Goal: Task Accomplishment & Management: Use online tool/utility

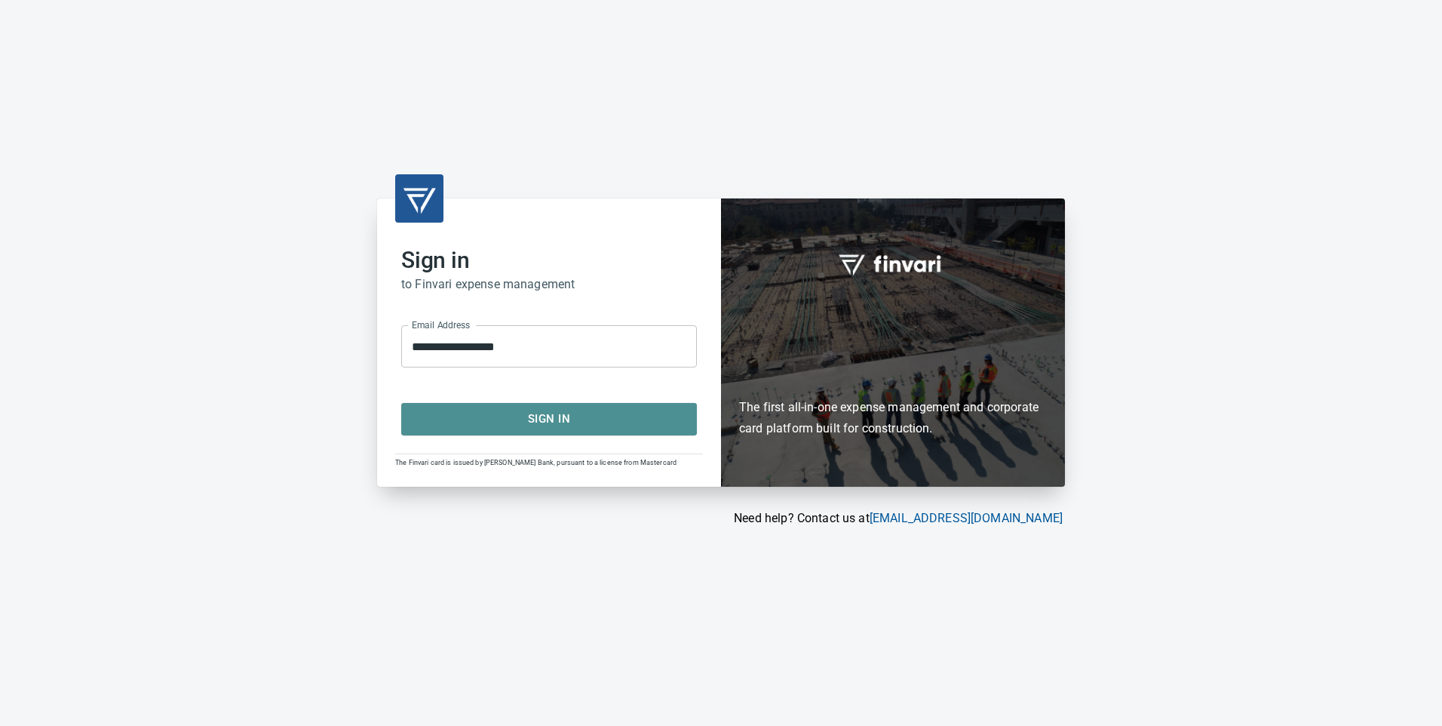
click at [585, 421] on span "Sign In" at bounding box center [549, 419] width 262 height 20
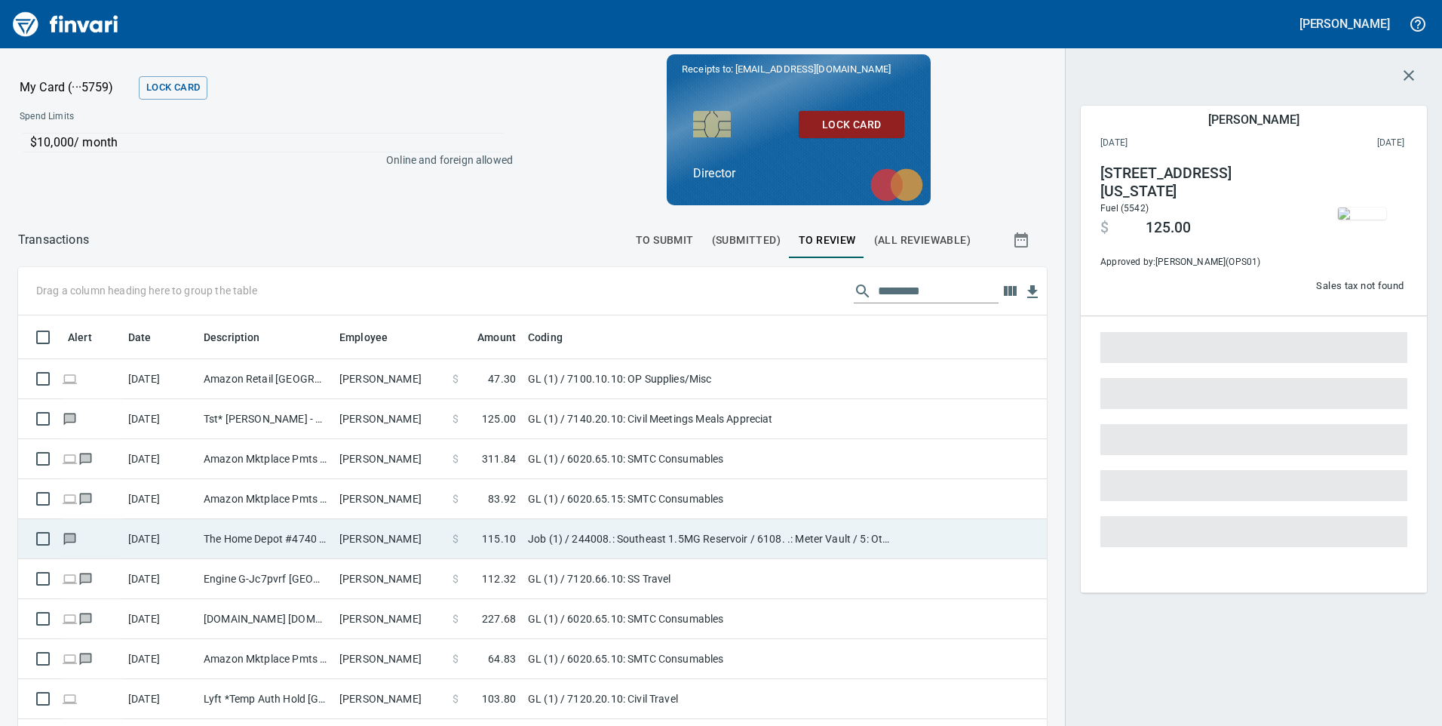
scroll to position [548, 995]
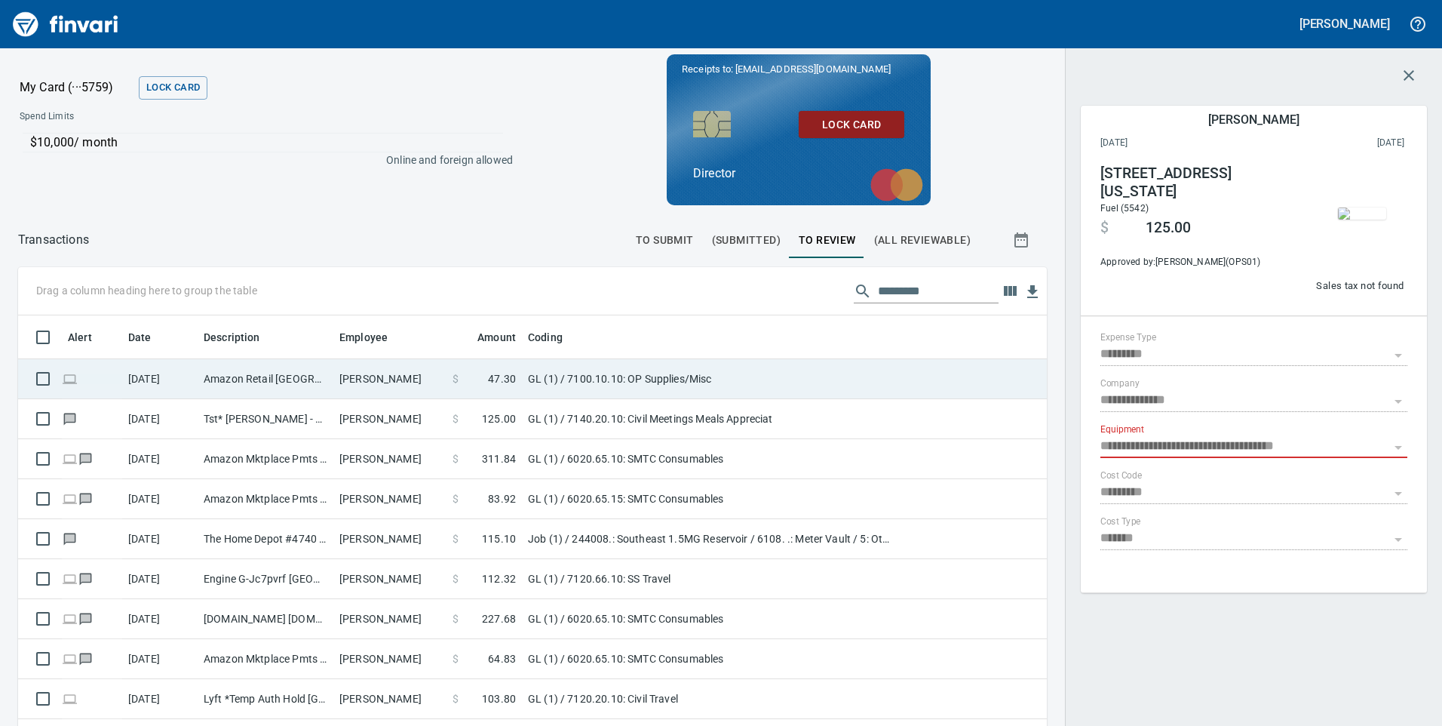
click at [384, 385] on td "[PERSON_NAME]" at bounding box center [389, 379] width 113 height 40
type input "**"
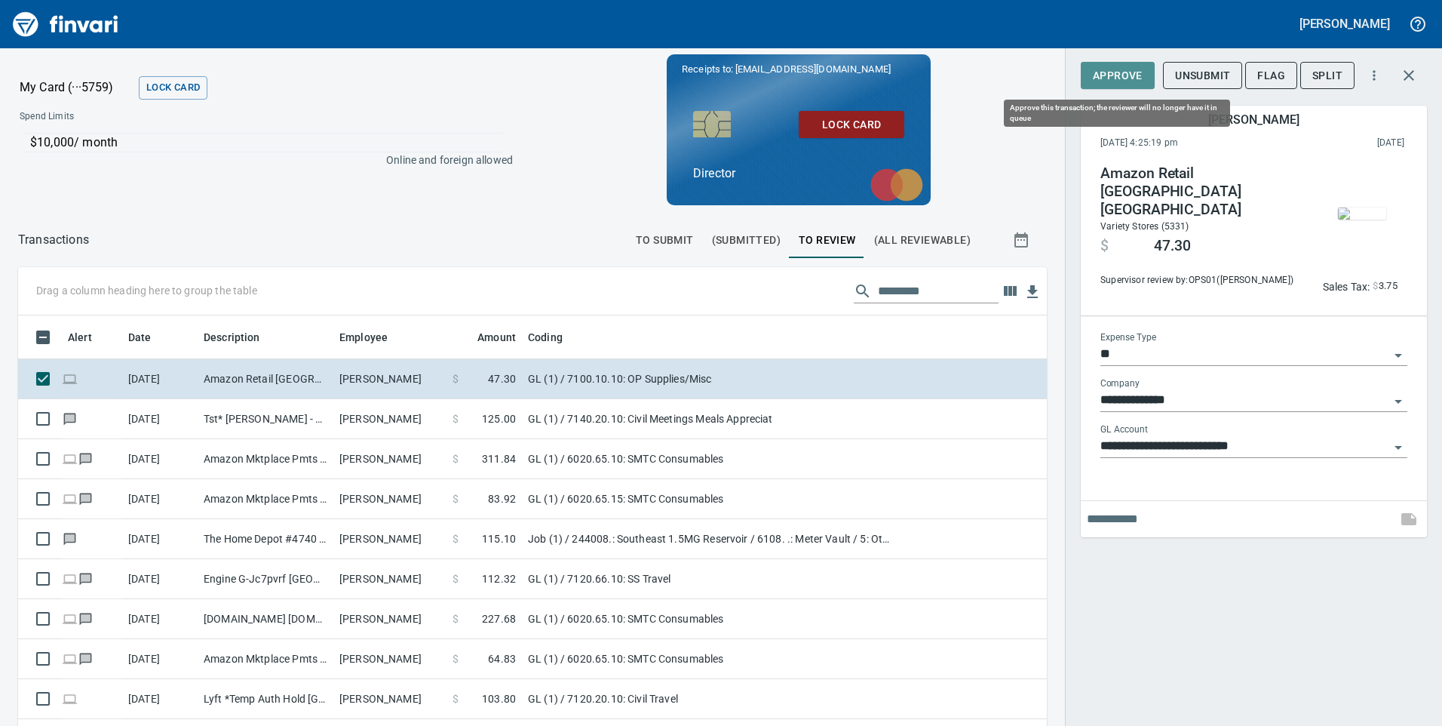
click at [1104, 73] on span "Approve" at bounding box center [1118, 75] width 50 height 19
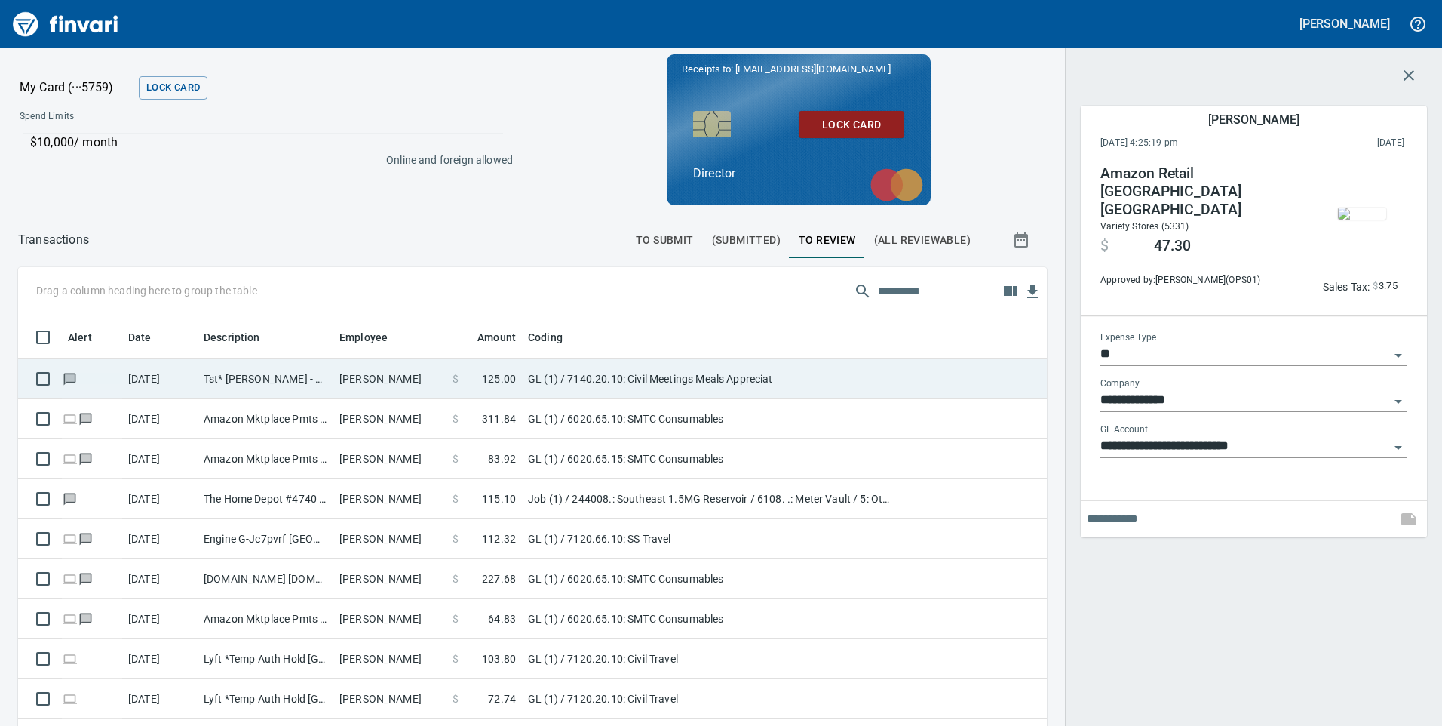
scroll to position [548, 995]
click at [242, 386] on td "Tst* [PERSON_NAME] - S [GEOGRAPHIC_DATA] [GEOGRAPHIC_DATA]" at bounding box center [266, 379] width 136 height 40
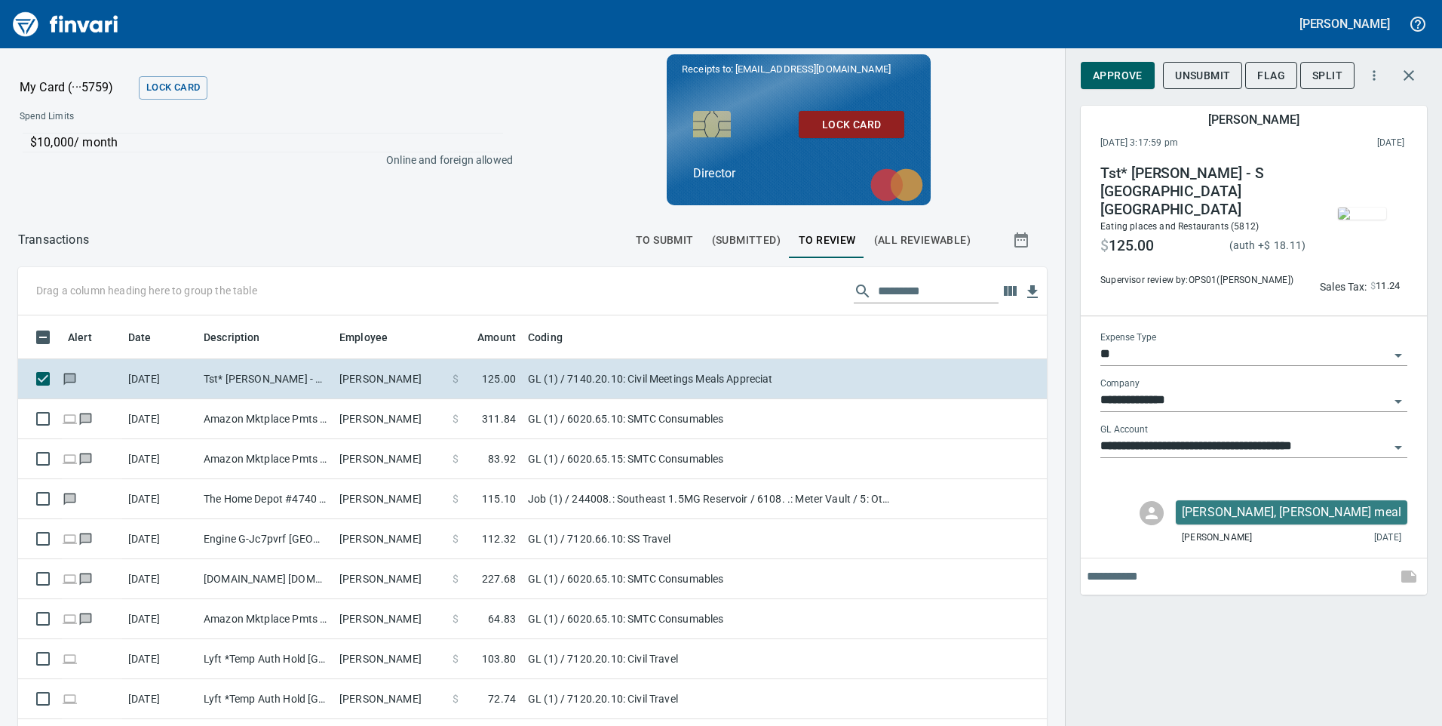
scroll to position [548, 995]
click at [1110, 72] on span "Approve" at bounding box center [1118, 75] width 50 height 19
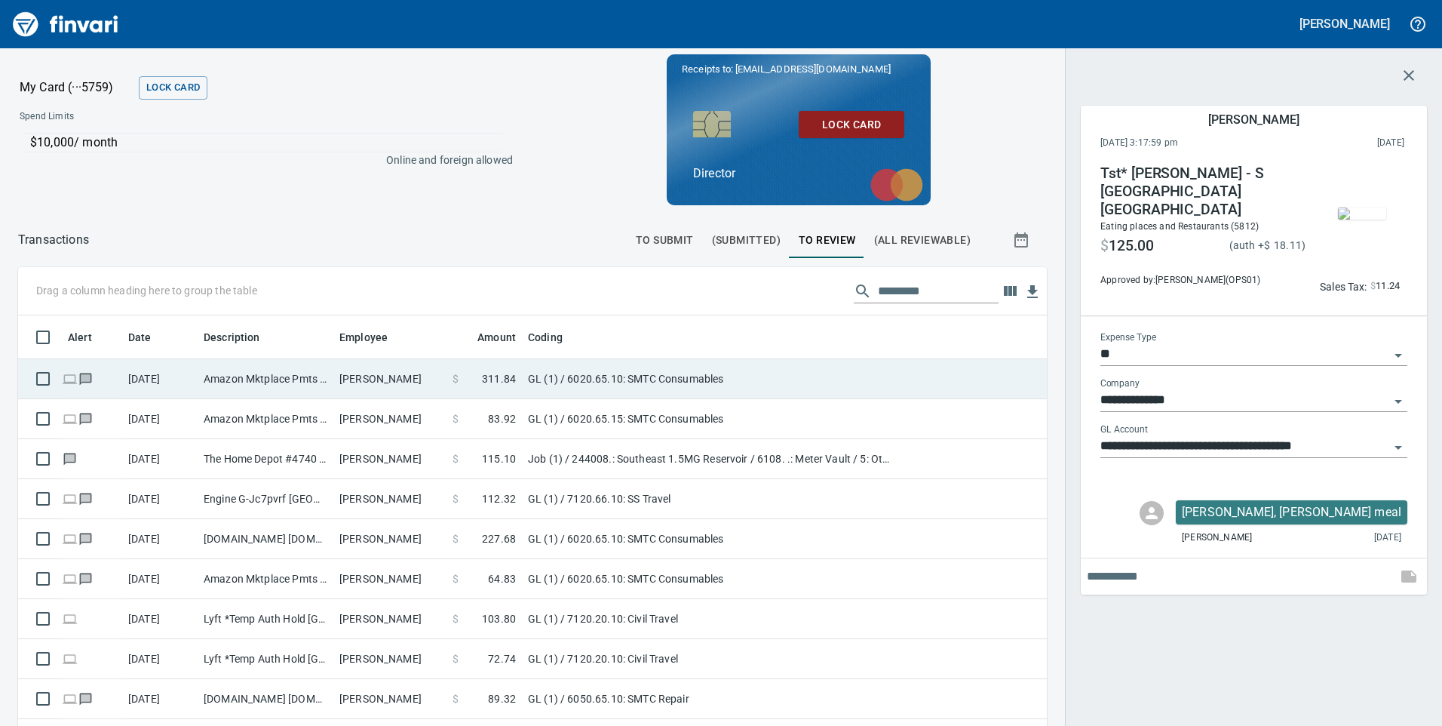
click at [247, 384] on td "Amazon Mktplace Pmts [DOMAIN_NAME][URL] WA" at bounding box center [266, 379] width 136 height 40
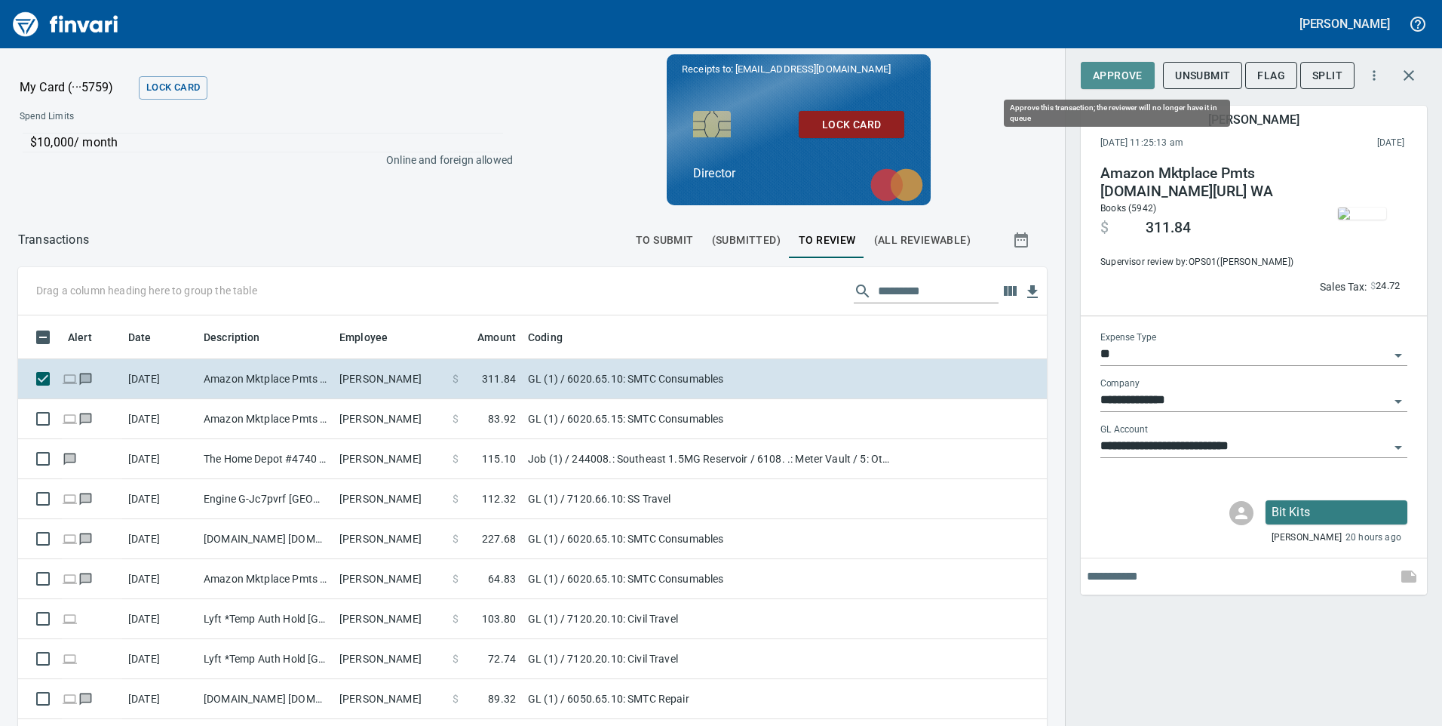
click at [1132, 72] on span "Approve" at bounding box center [1118, 75] width 50 height 19
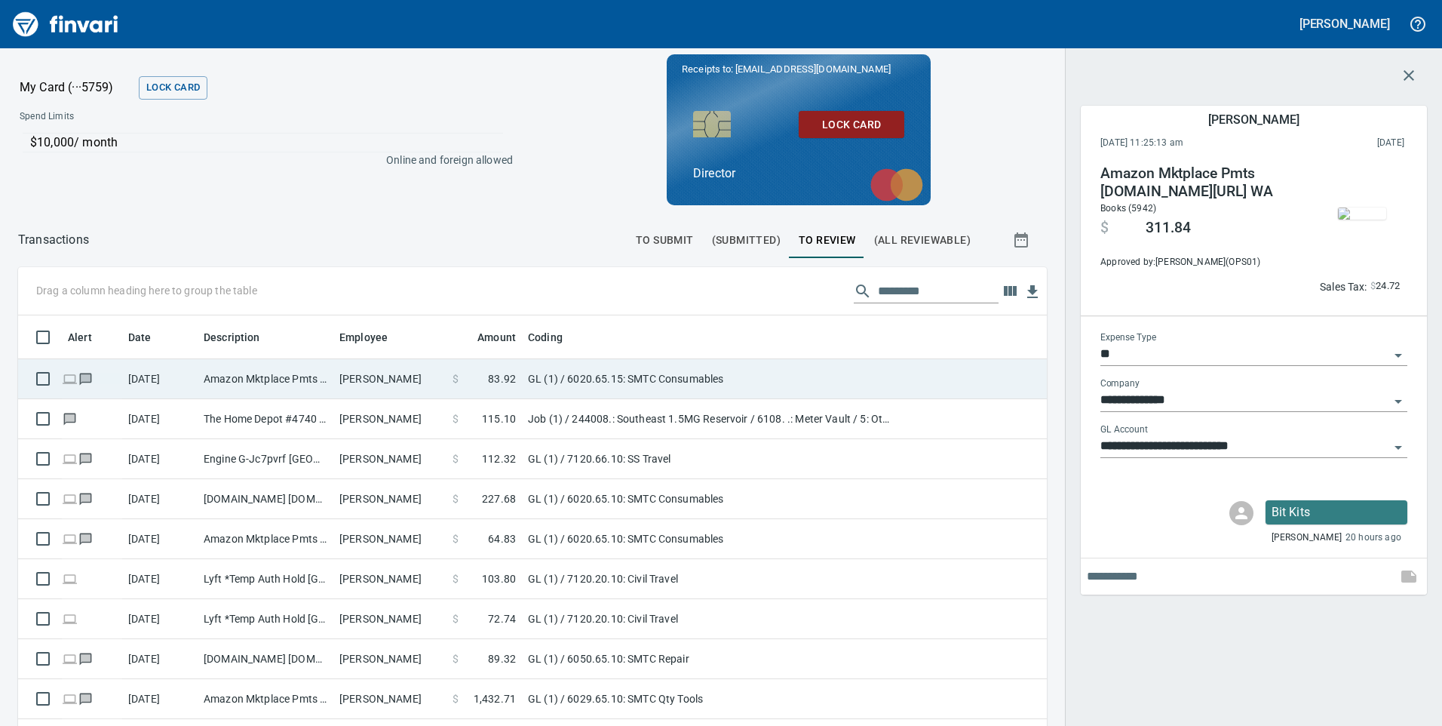
scroll to position [548, 995]
click at [324, 394] on td "Amazon Mktplace Pmts [DOMAIN_NAME][URL] WA" at bounding box center [266, 379] width 136 height 40
type input "**********"
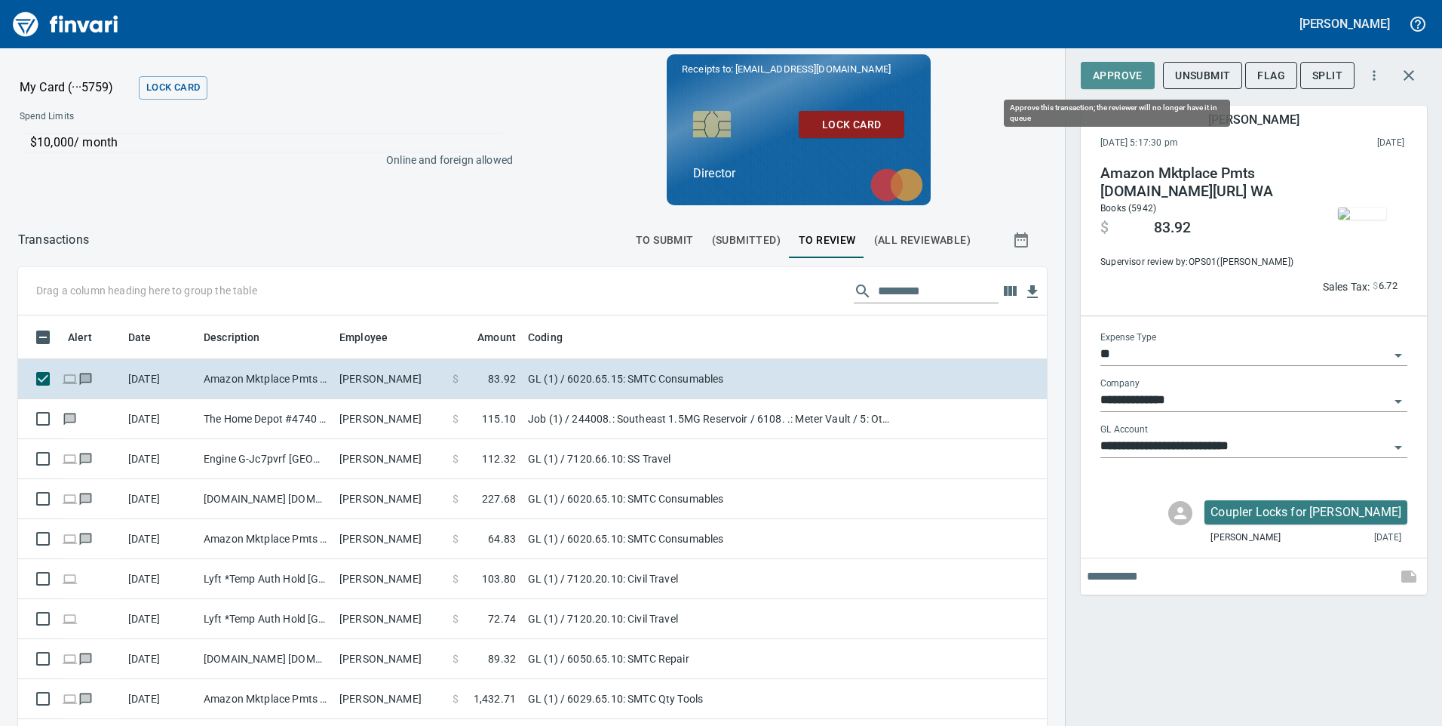
click at [1109, 72] on span "Approve" at bounding box center [1118, 75] width 50 height 19
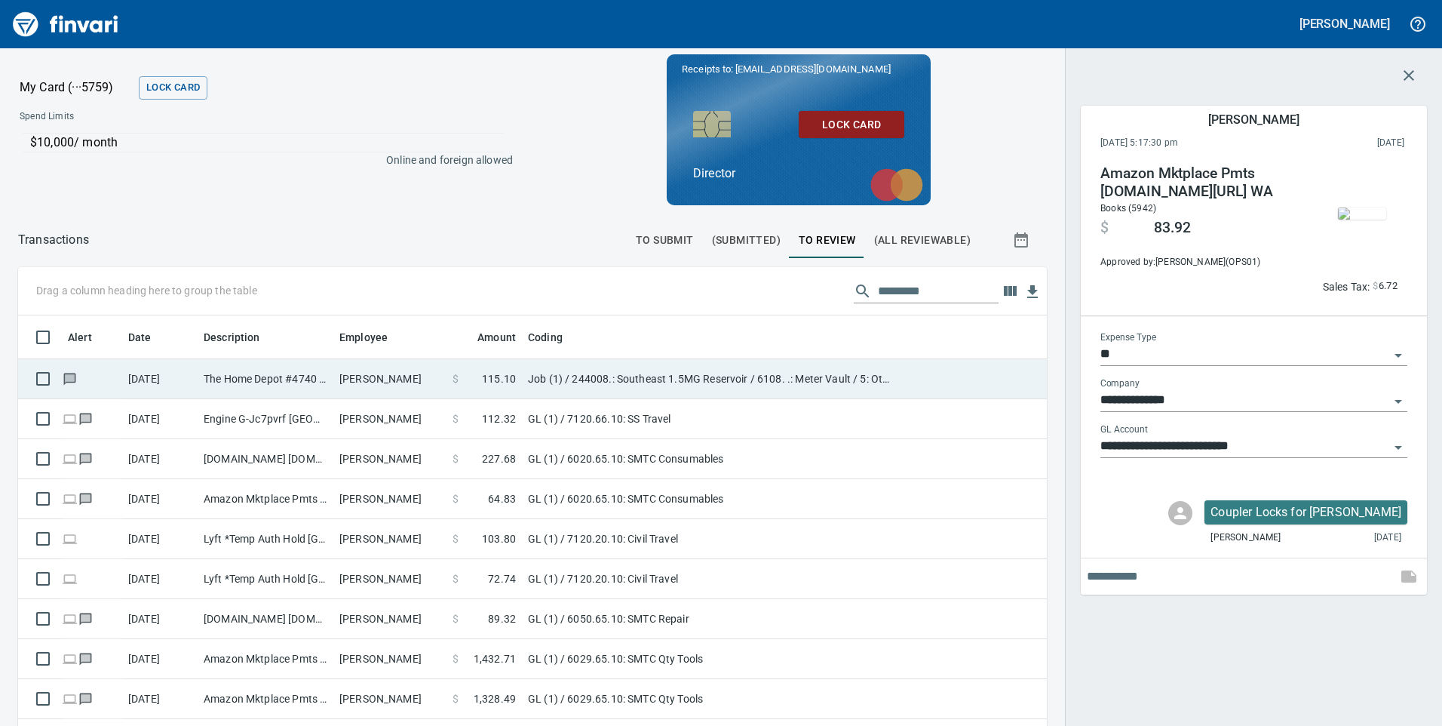
scroll to position [548, 995]
click at [285, 373] on td "The Home Depot #4740 [GEOGRAPHIC_DATA] WA" at bounding box center [266, 379] width 136 height 40
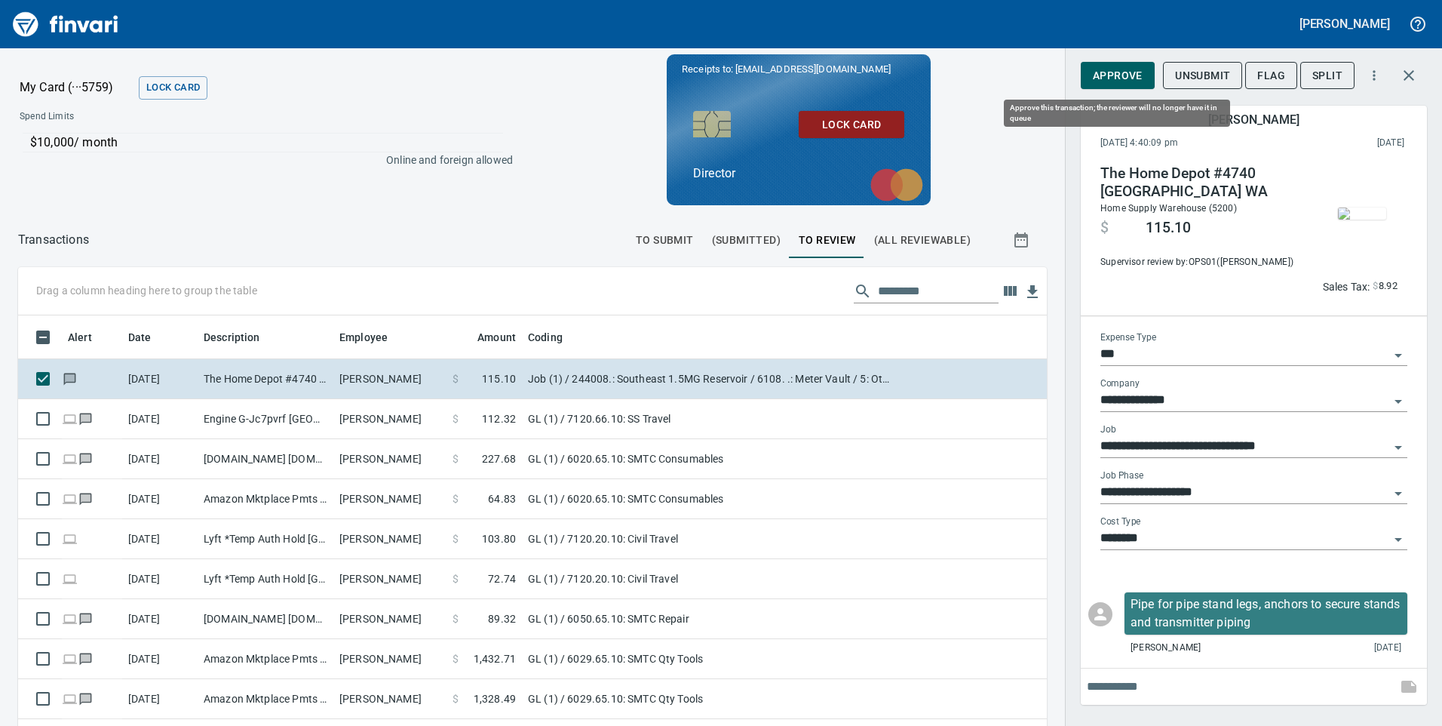
click at [1128, 82] on span "Approve" at bounding box center [1118, 75] width 50 height 19
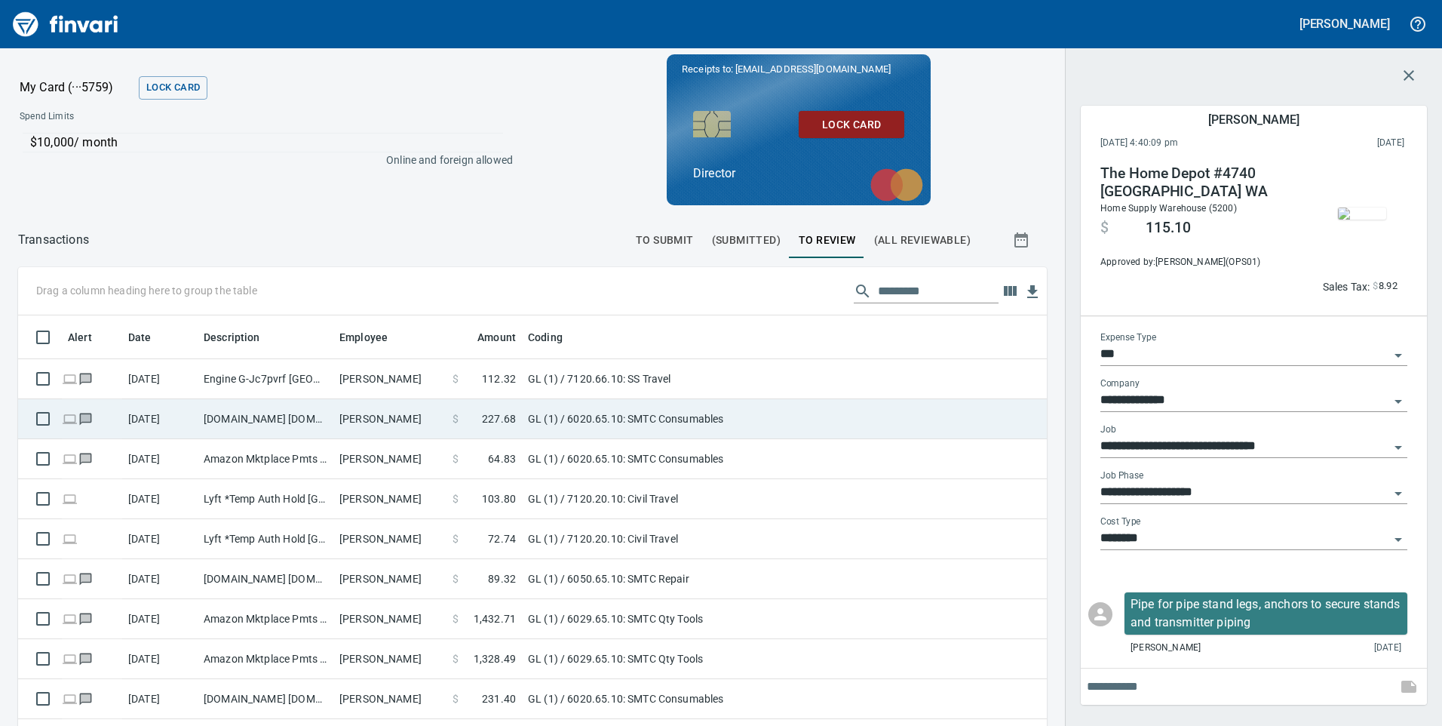
scroll to position [548, 1006]
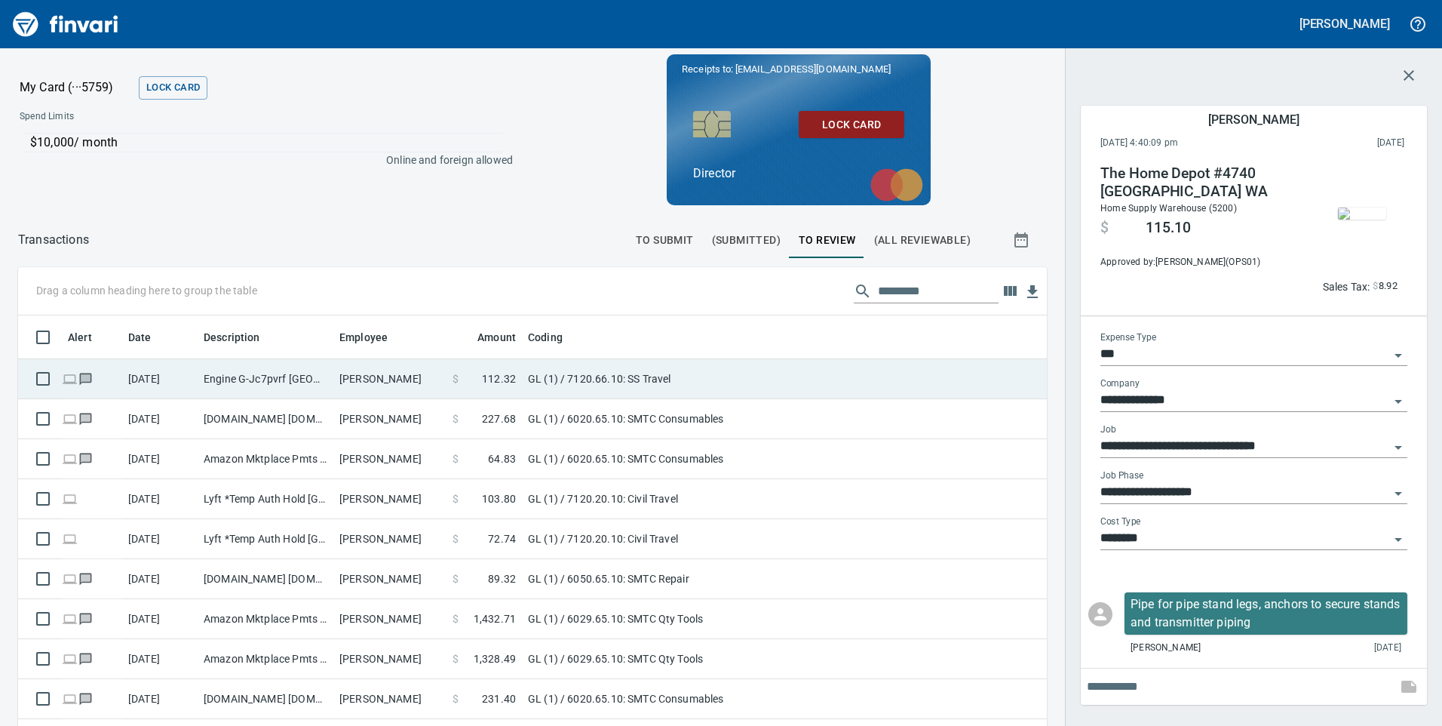
click at [330, 384] on td "Engine G-Jc7pvrf [GEOGRAPHIC_DATA] CO" at bounding box center [266, 379] width 136 height 40
type input "**"
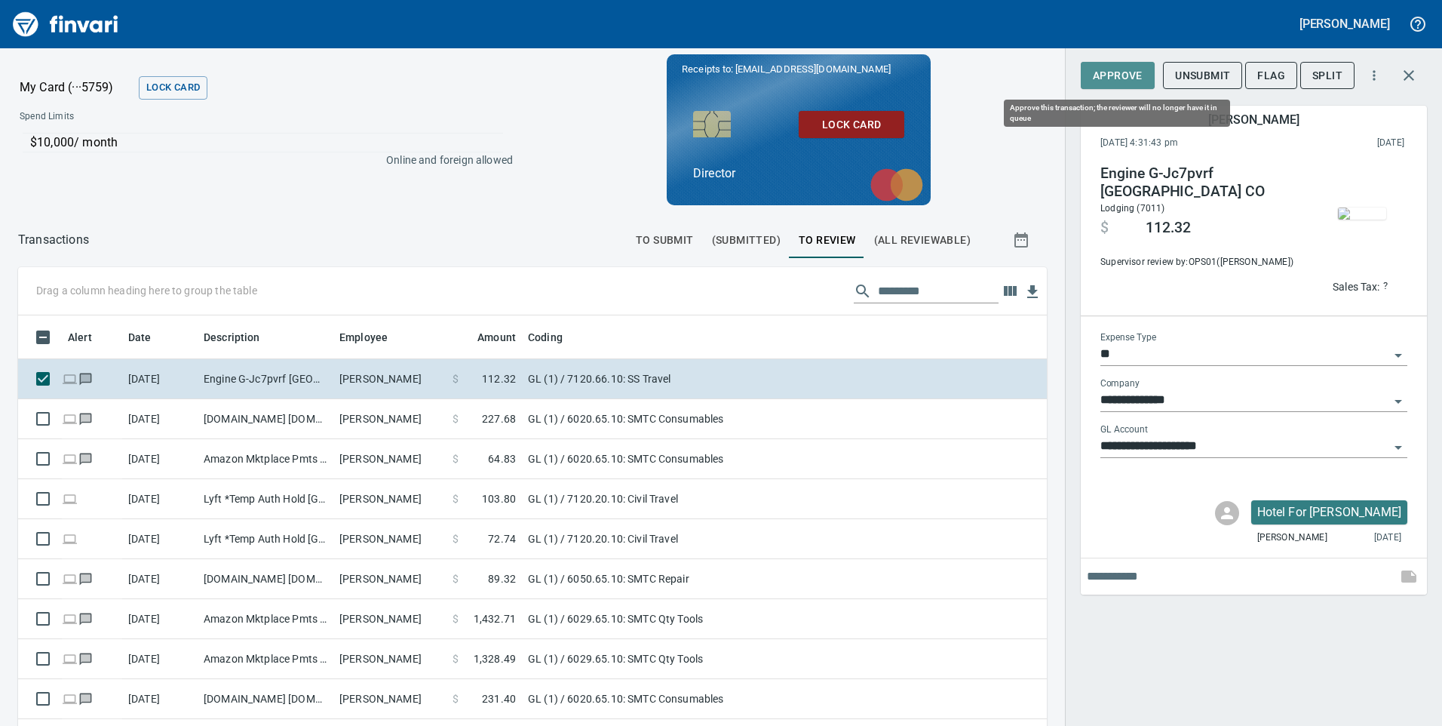
click at [1129, 68] on span "Approve" at bounding box center [1118, 75] width 50 height 19
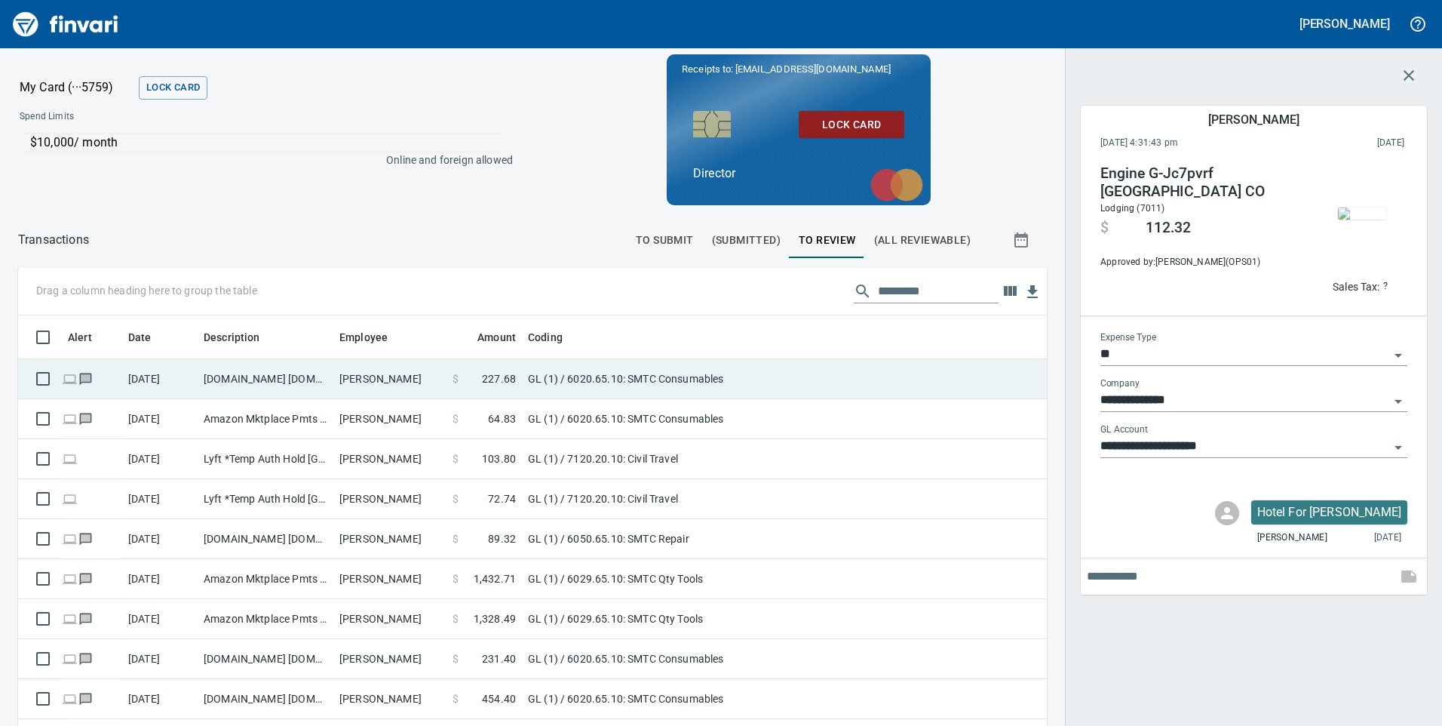
scroll to position [548, 1006]
click at [233, 386] on td "[DOMAIN_NAME] [DOMAIN_NAME][URL] WA" at bounding box center [266, 379] width 136 height 40
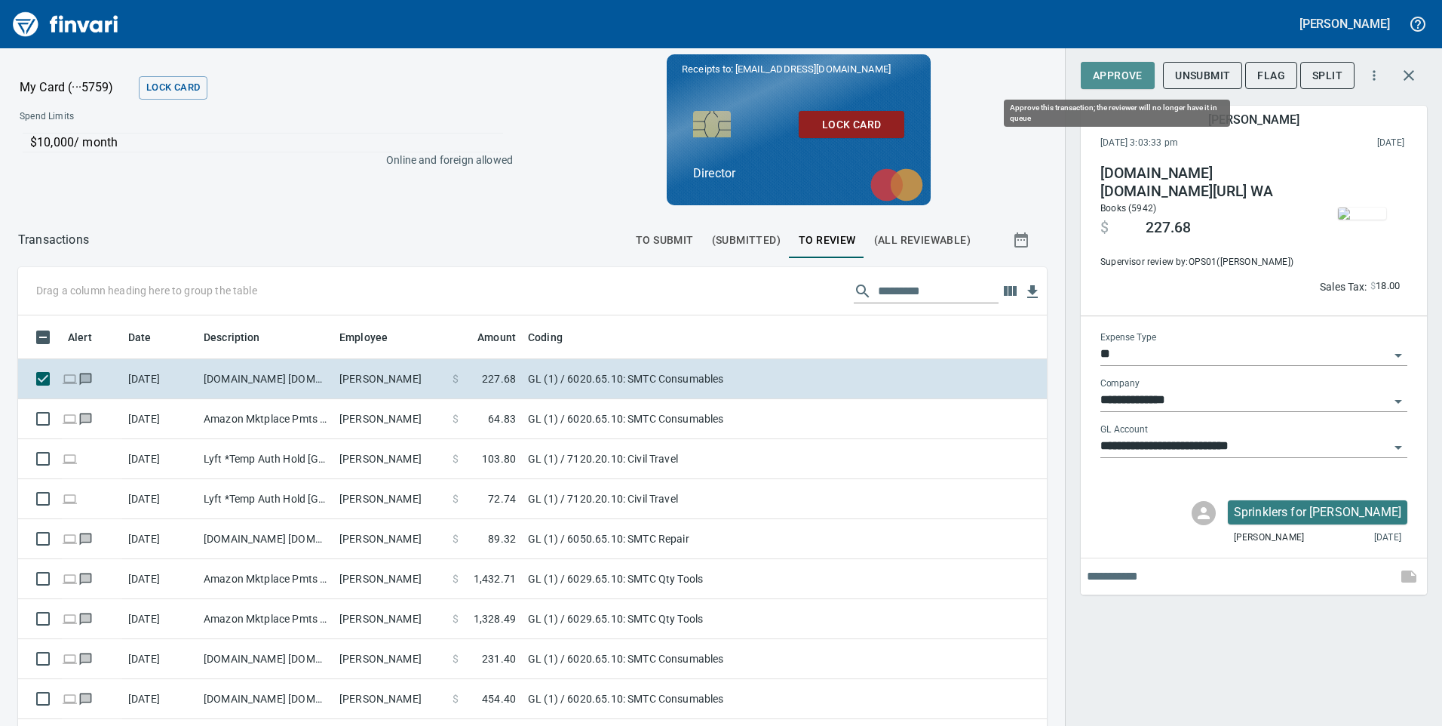
click at [1116, 77] on span "Approve" at bounding box center [1118, 75] width 50 height 19
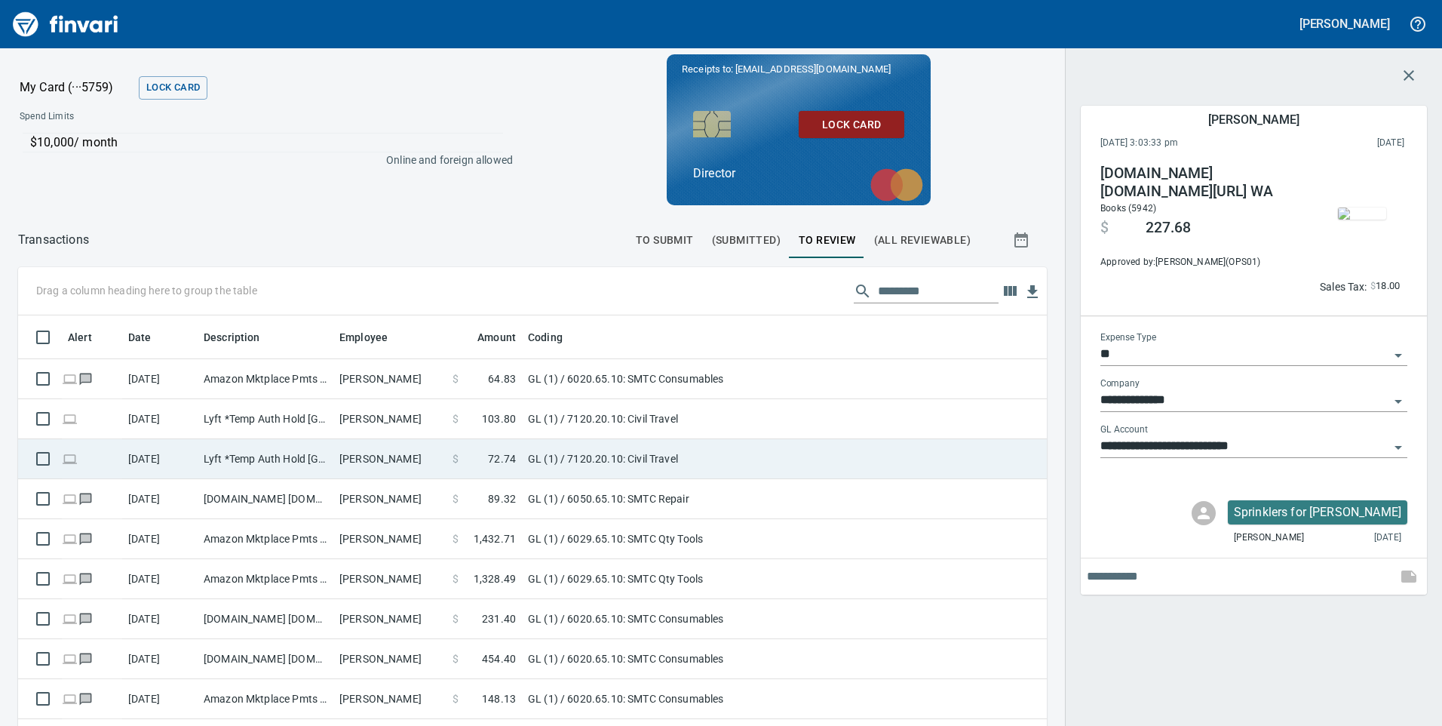
scroll to position [548, 1006]
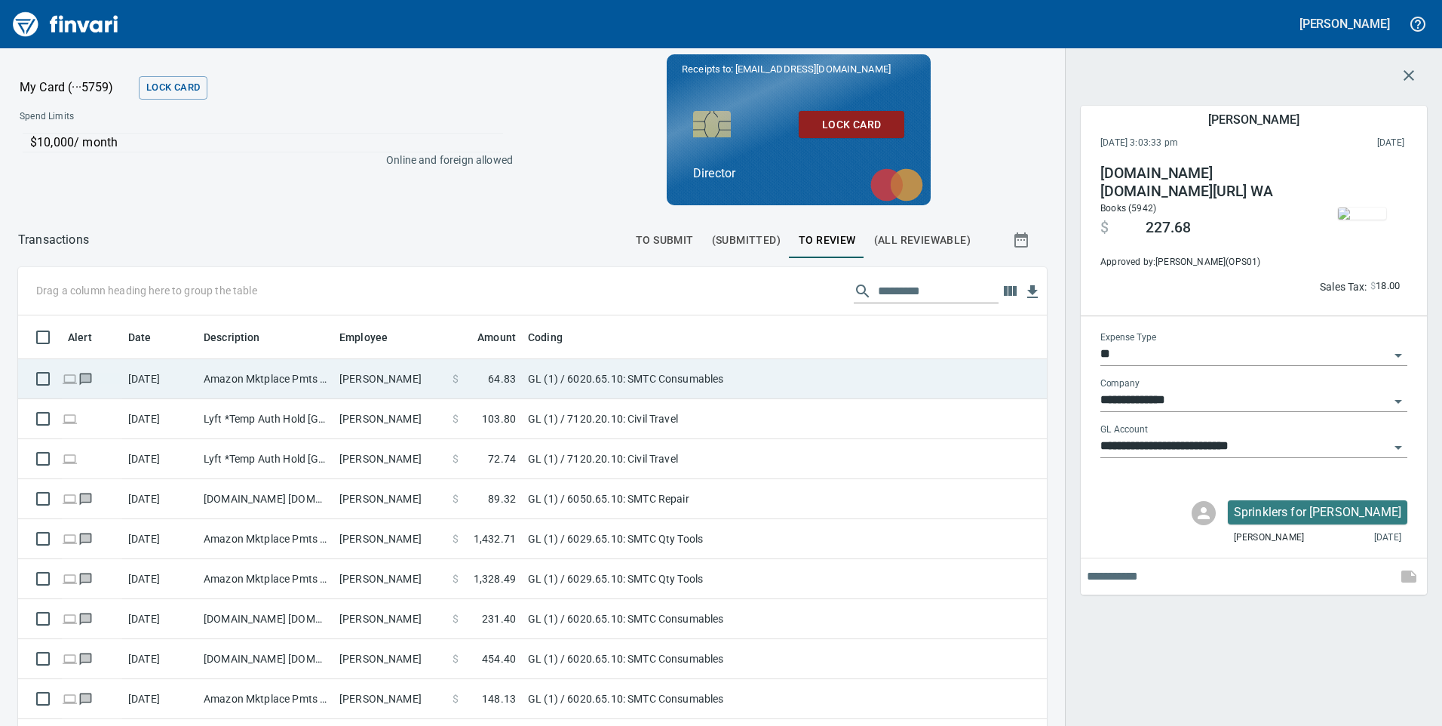
click at [356, 391] on td "[PERSON_NAME]" at bounding box center [389, 379] width 113 height 40
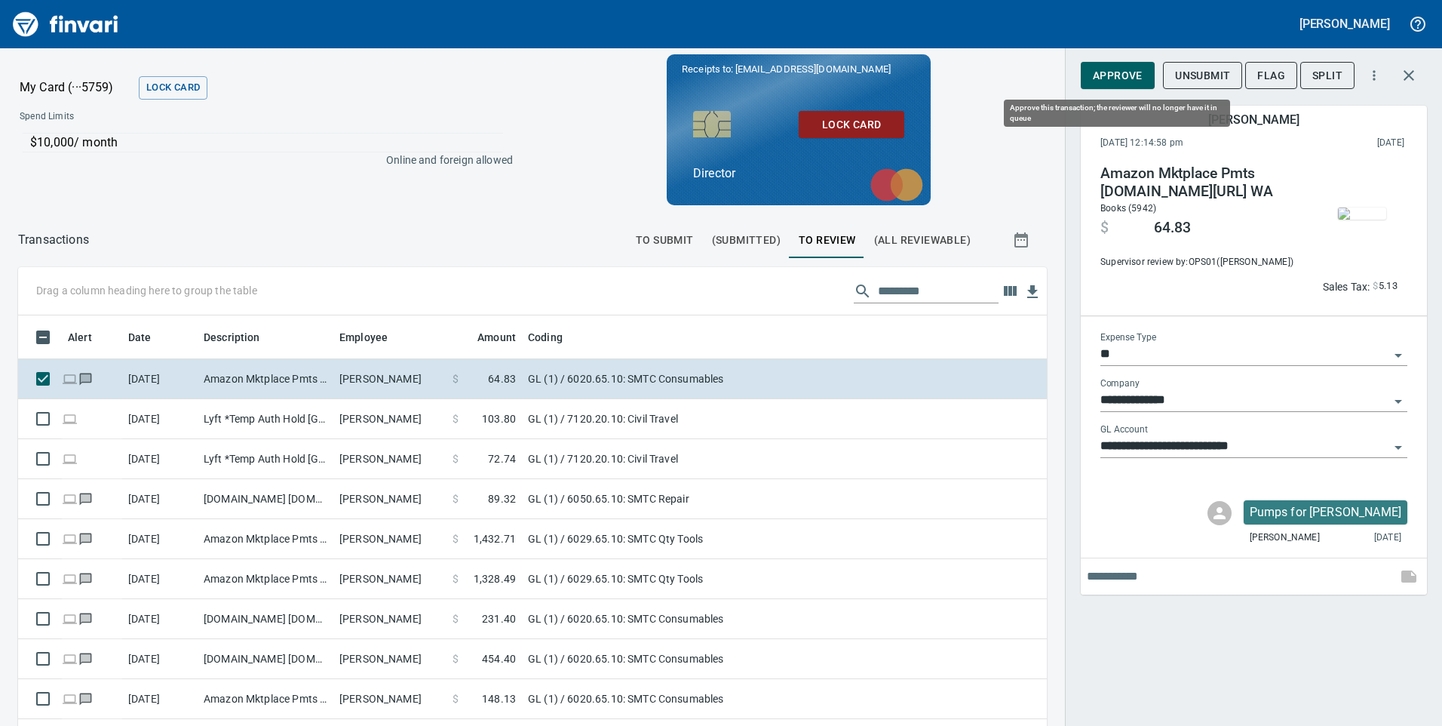
click at [1130, 74] on span "Approve" at bounding box center [1118, 75] width 50 height 19
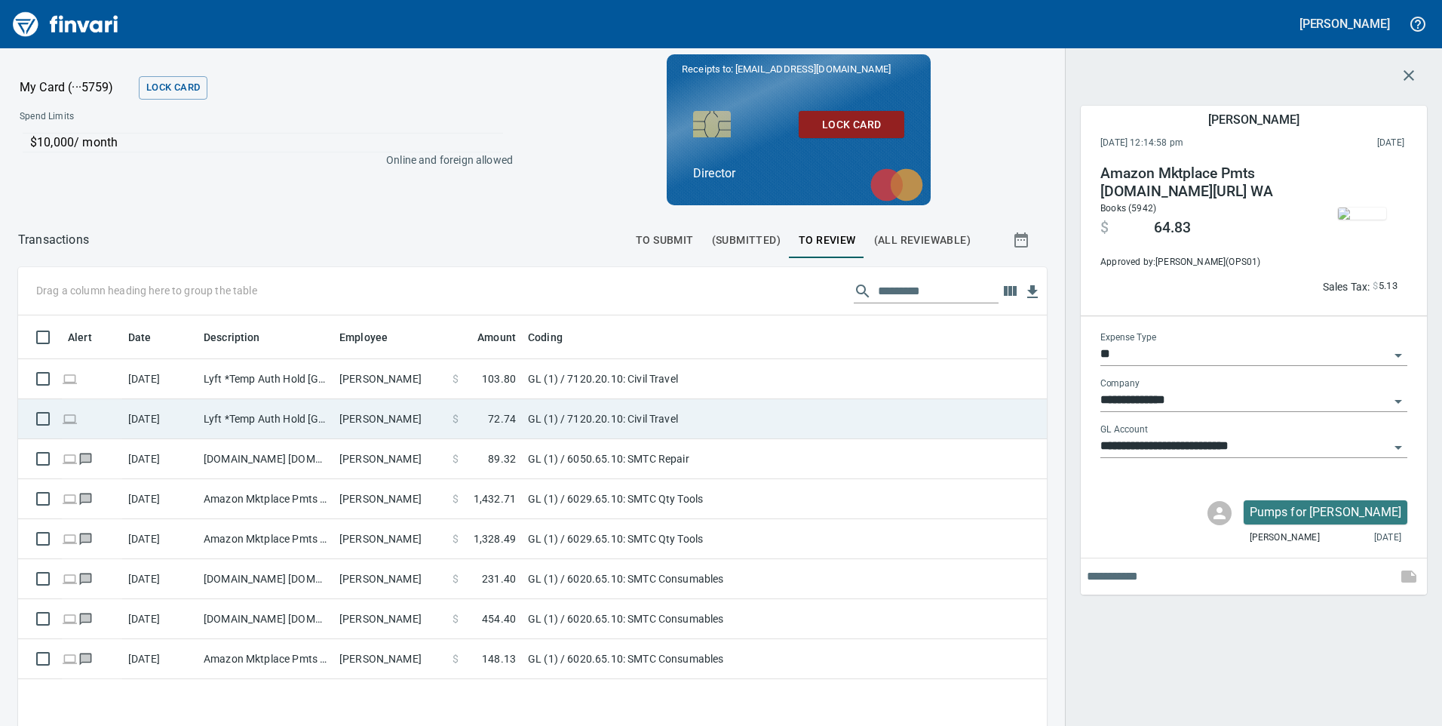
scroll to position [548, 1006]
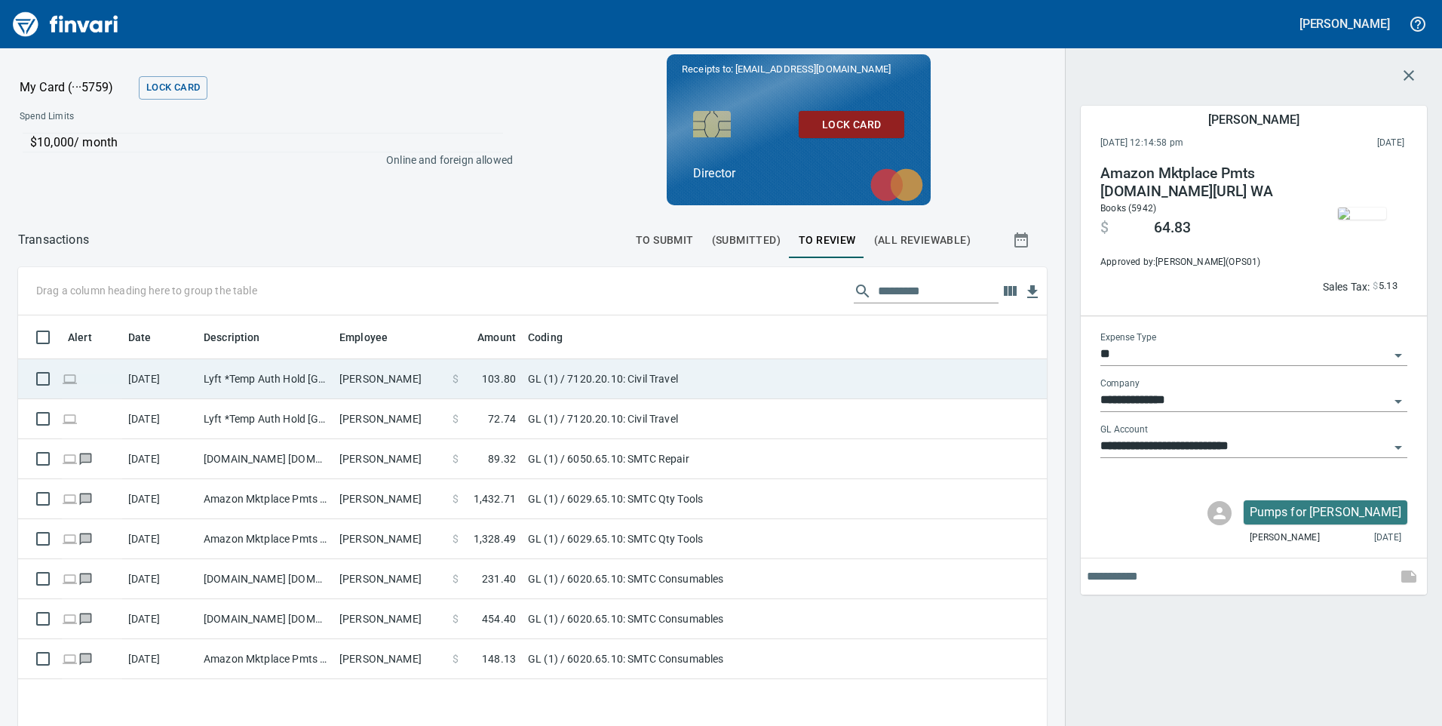
click at [202, 387] on td "Lyft *Temp Auth Hold [GEOGRAPHIC_DATA] [GEOGRAPHIC_DATA]" at bounding box center [266, 379] width 136 height 40
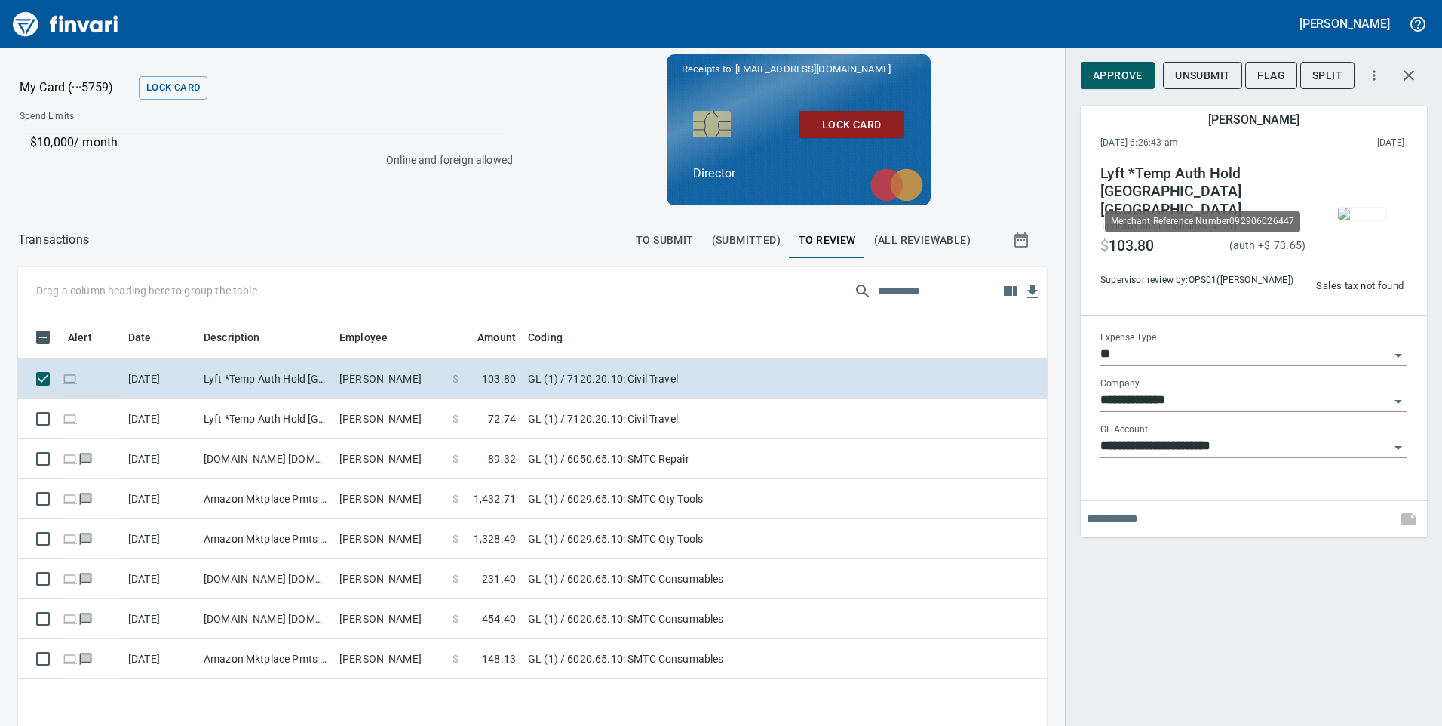
scroll to position [548, 1006]
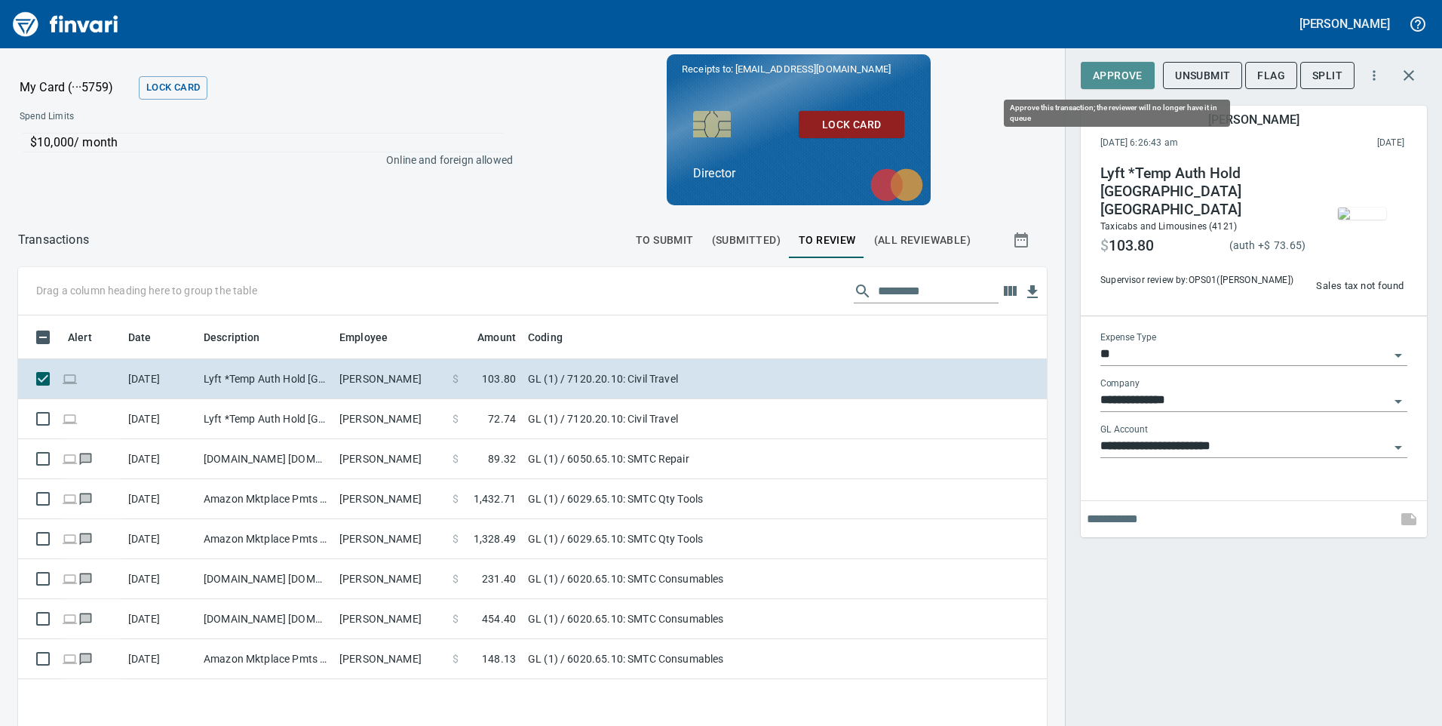
click at [1122, 72] on span "Approve" at bounding box center [1118, 75] width 50 height 19
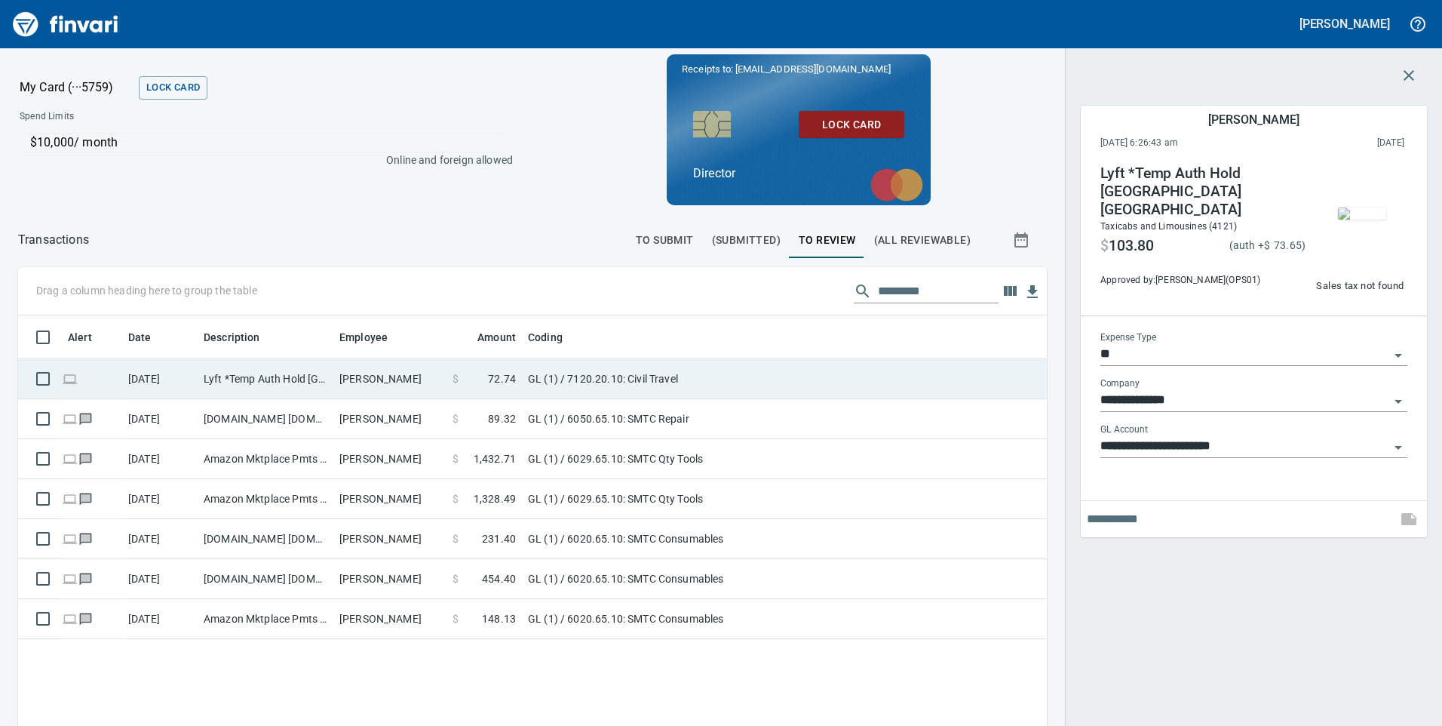
click at [291, 382] on td "Lyft *Temp Auth Hold [GEOGRAPHIC_DATA] [GEOGRAPHIC_DATA]" at bounding box center [266, 379] width 136 height 40
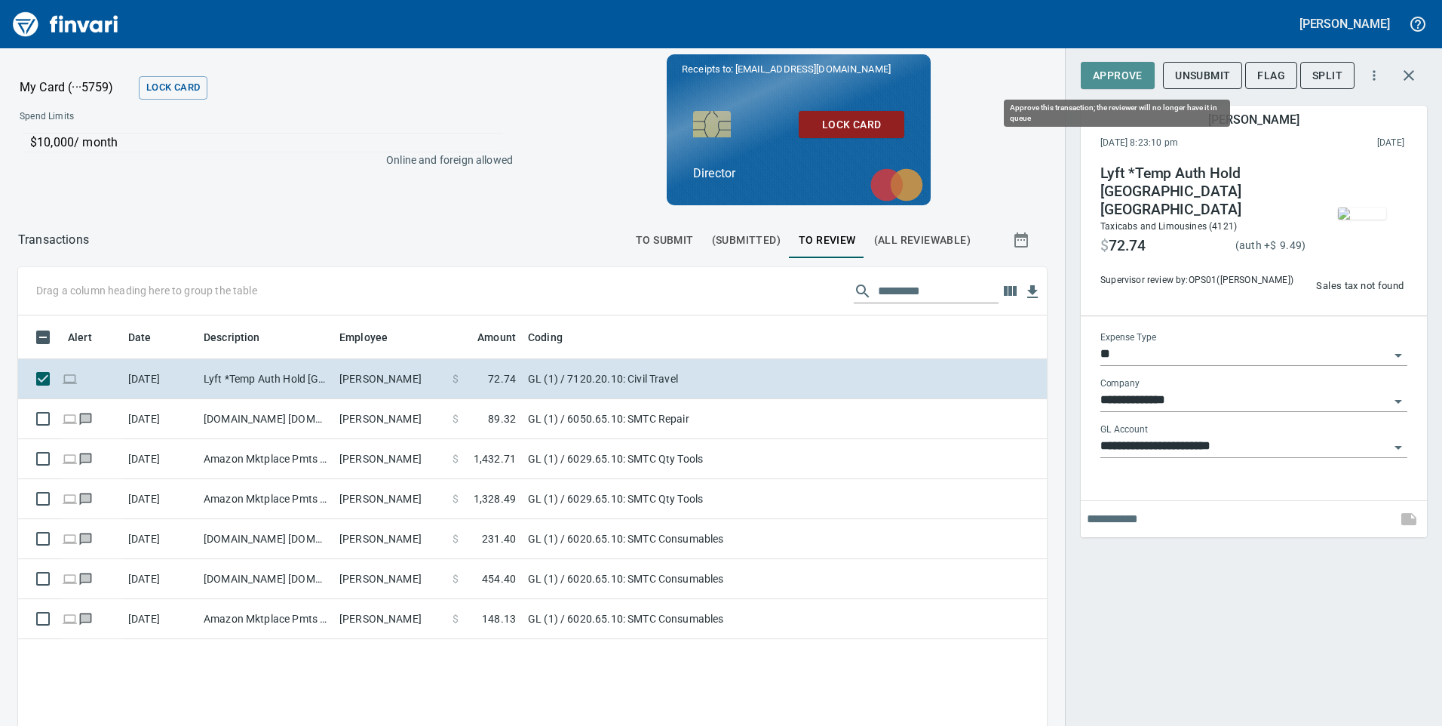
click at [1131, 71] on span "Approve" at bounding box center [1118, 75] width 50 height 19
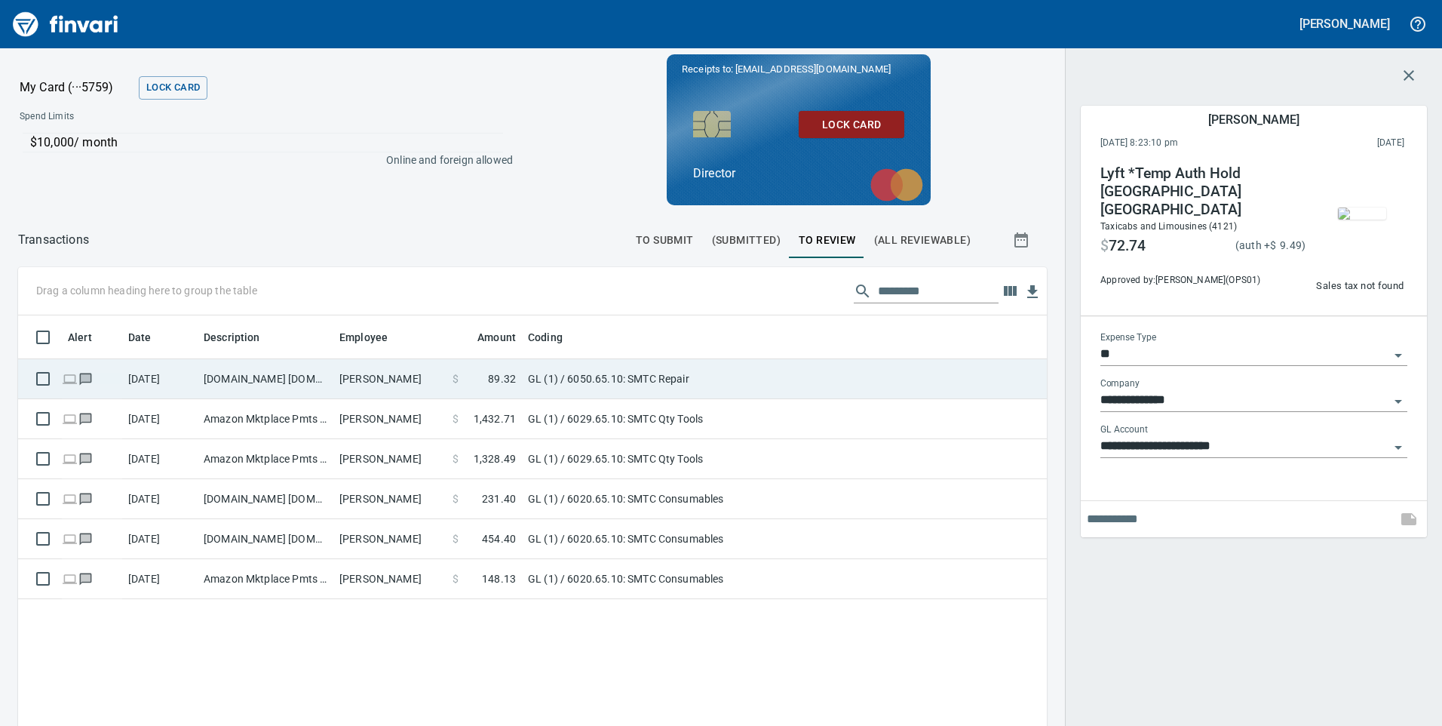
scroll to position [548, 1006]
click at [227, 384] on td "[DOMAIN_NAME] [DOMAIN_NAME][URL] WA" at bounding box center [266, 379] width 136 height 40
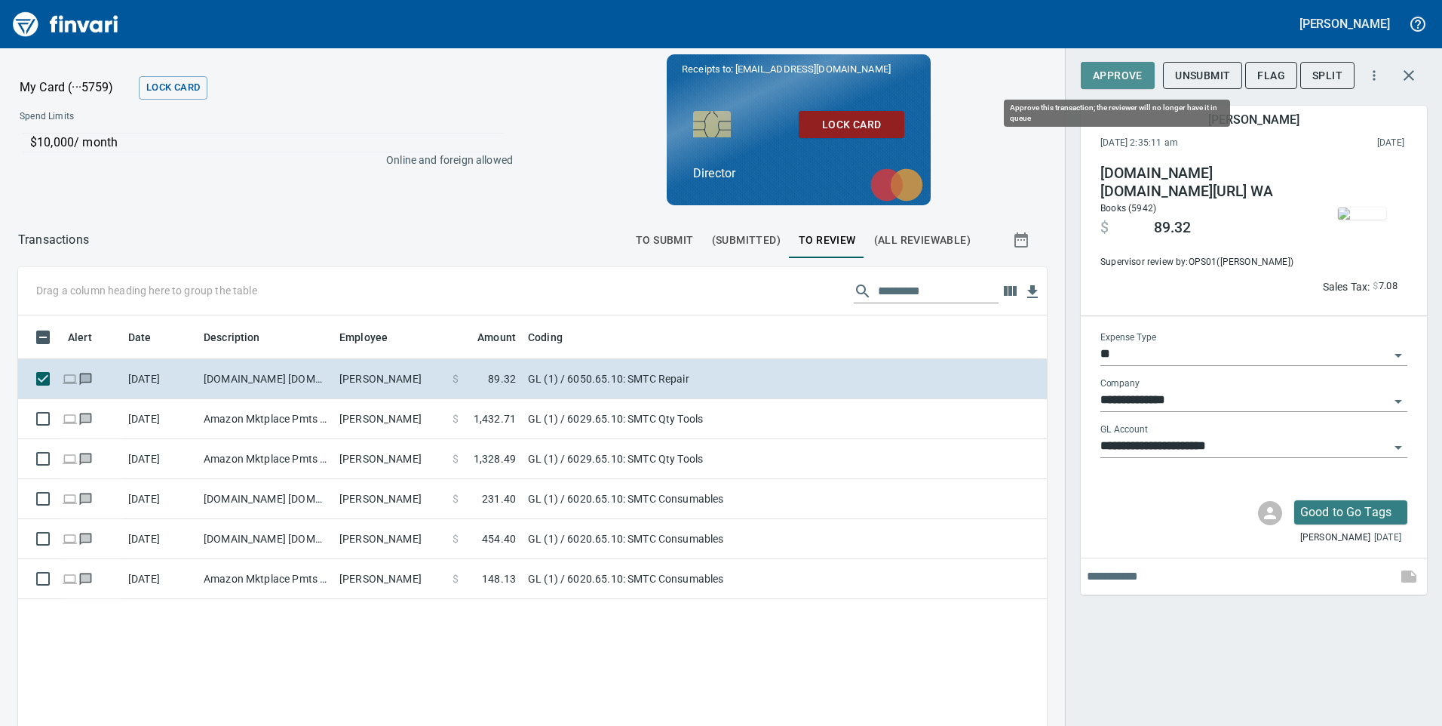
click at [1119, 79] on span "Approve" at bounding box center [1118, 75] width 50 height 19
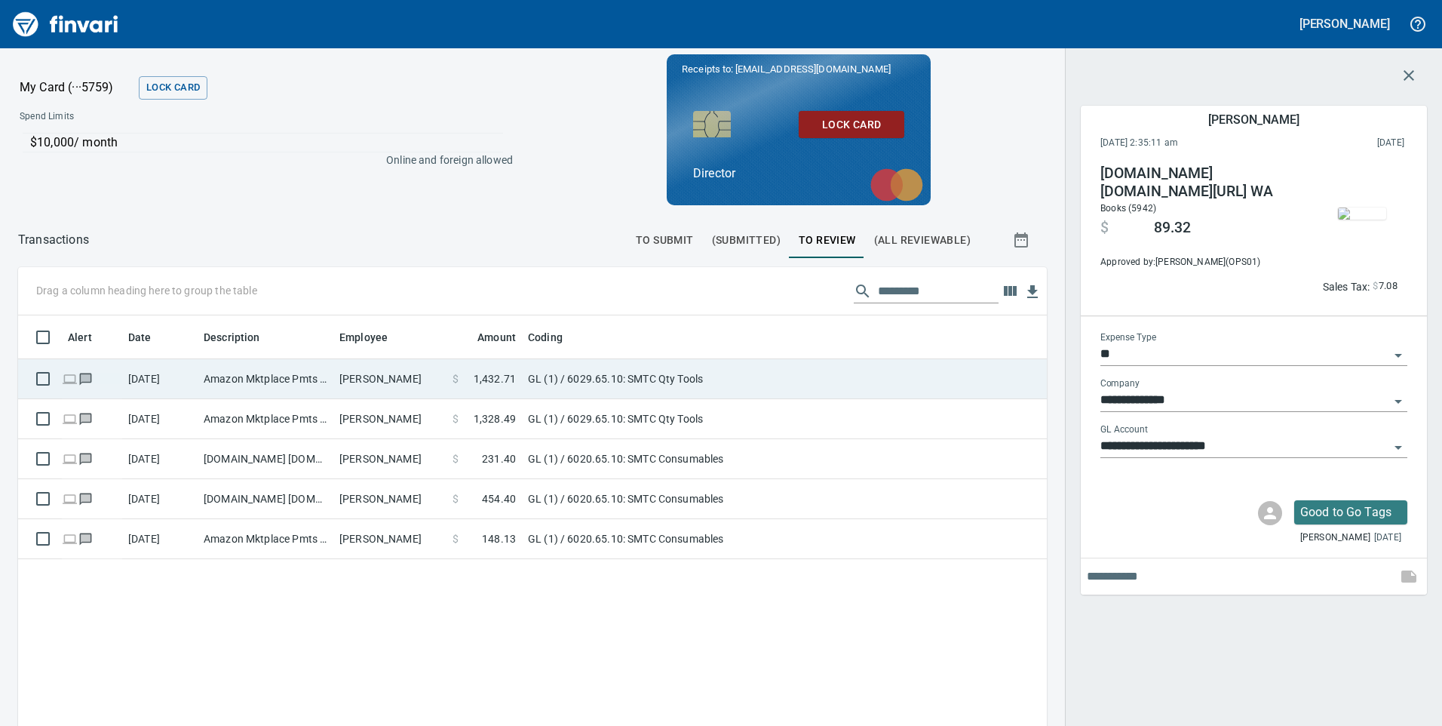
click at [237, 385] on td "Amazon Mktplace Pmts [DOMAIN_NAME][URL] WA" at bounding box center [266, 379] width 136 height 40
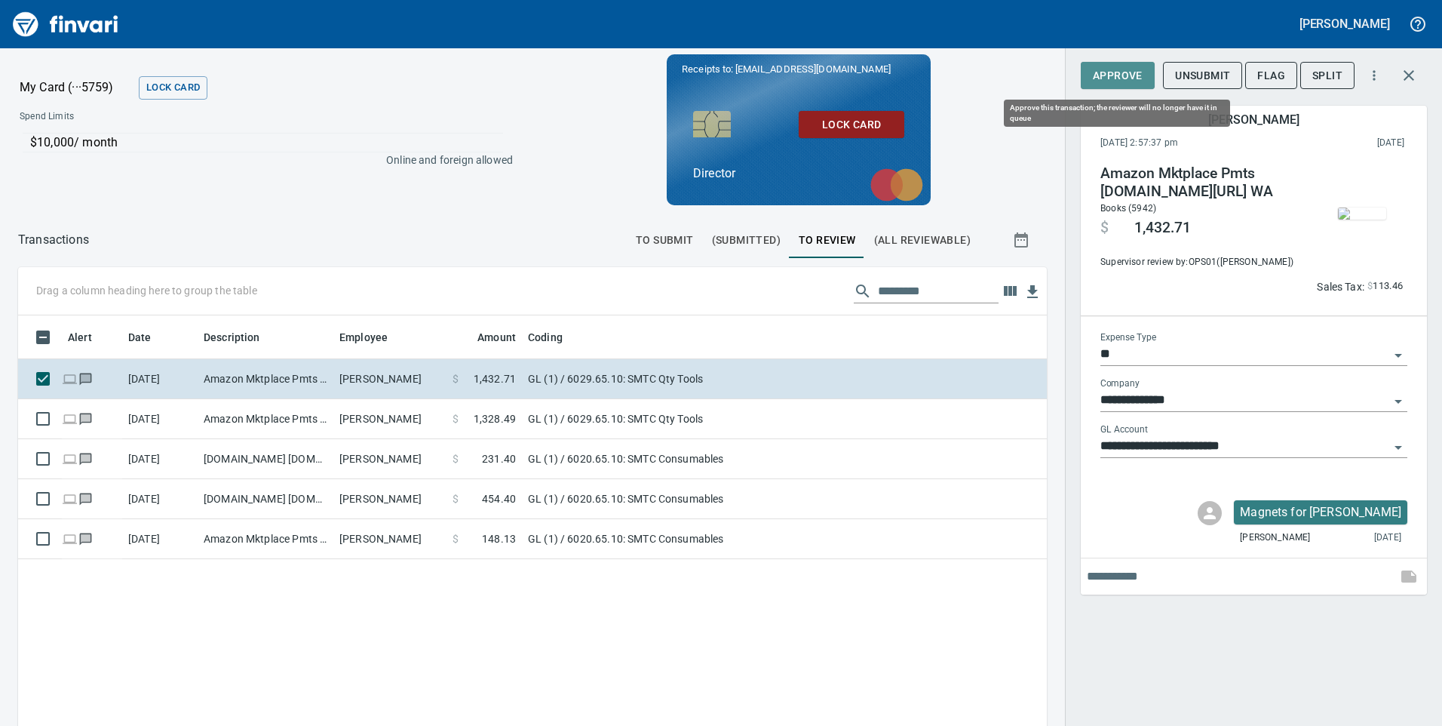
click at [1125, 77] on span "Approve" at bounding box center [1118, 75] width 50 height 19
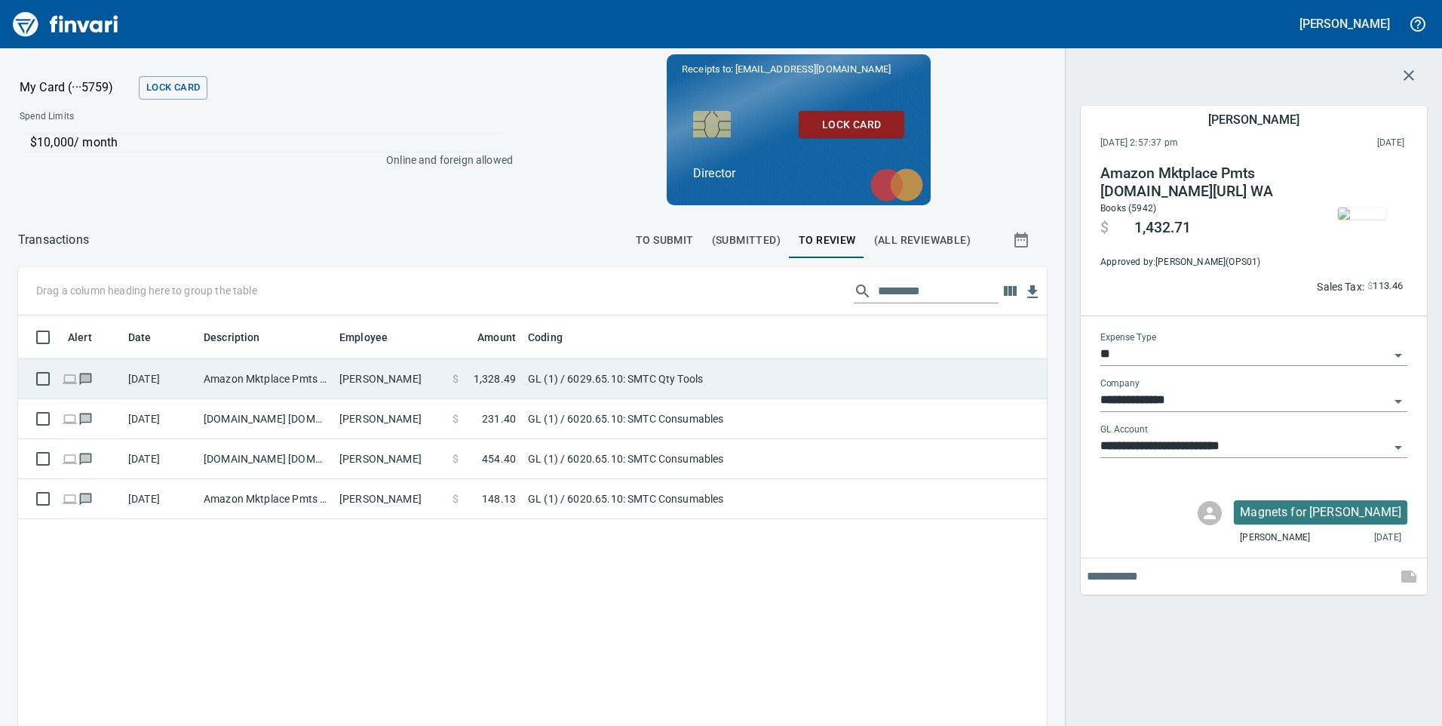
click at [259, 379] on td "Amazon Mktplace Pmts [DOMAIN_NAME][URL] WA" at bounding box center [266, 379] width 136 height 40
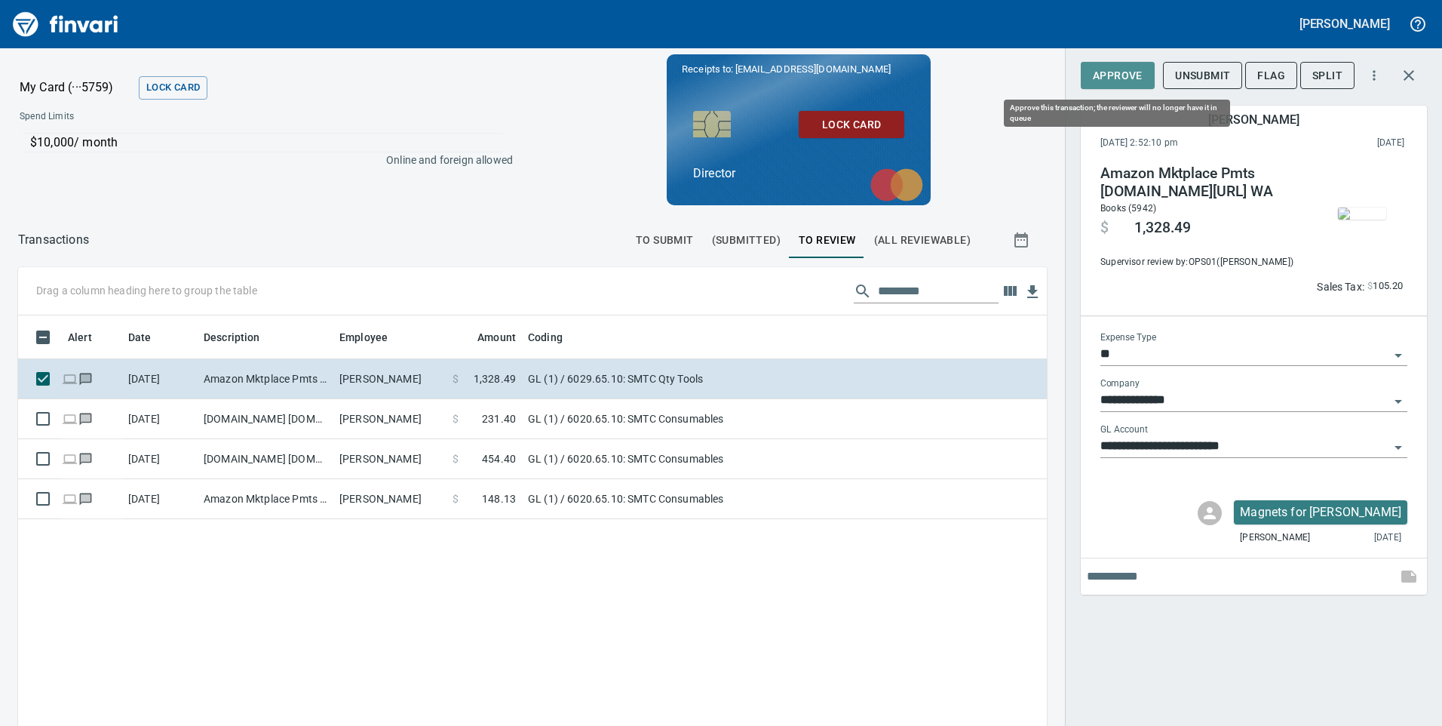
click at [1129, 66] on span "Approve" at bounding box center [1118, 75] width 50 height 19
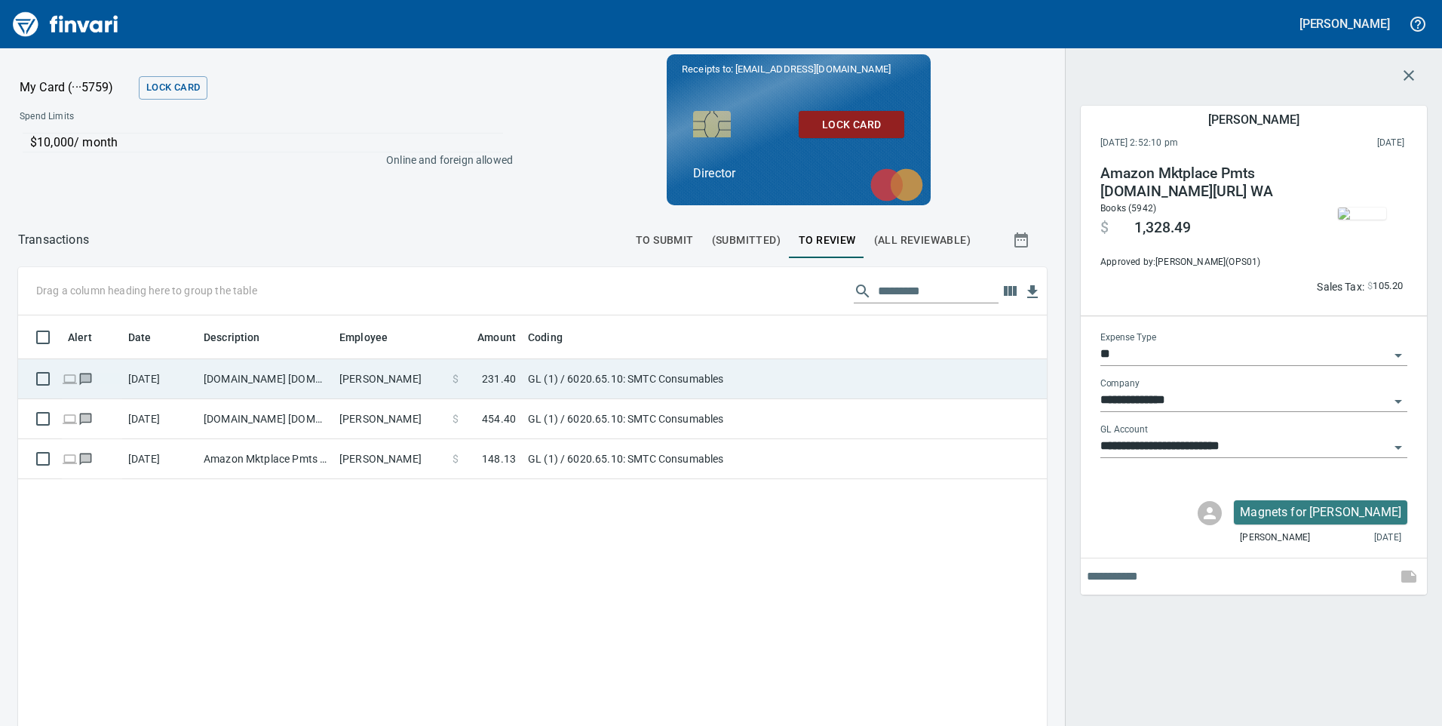
scroll to position [548, 1006]
click at [225, 385] on td "[DOMAIN_NAME] [DOMAIN_NAME][URL] WA" at bounding box center [266, 379] width 136 height 40
type input "**********"
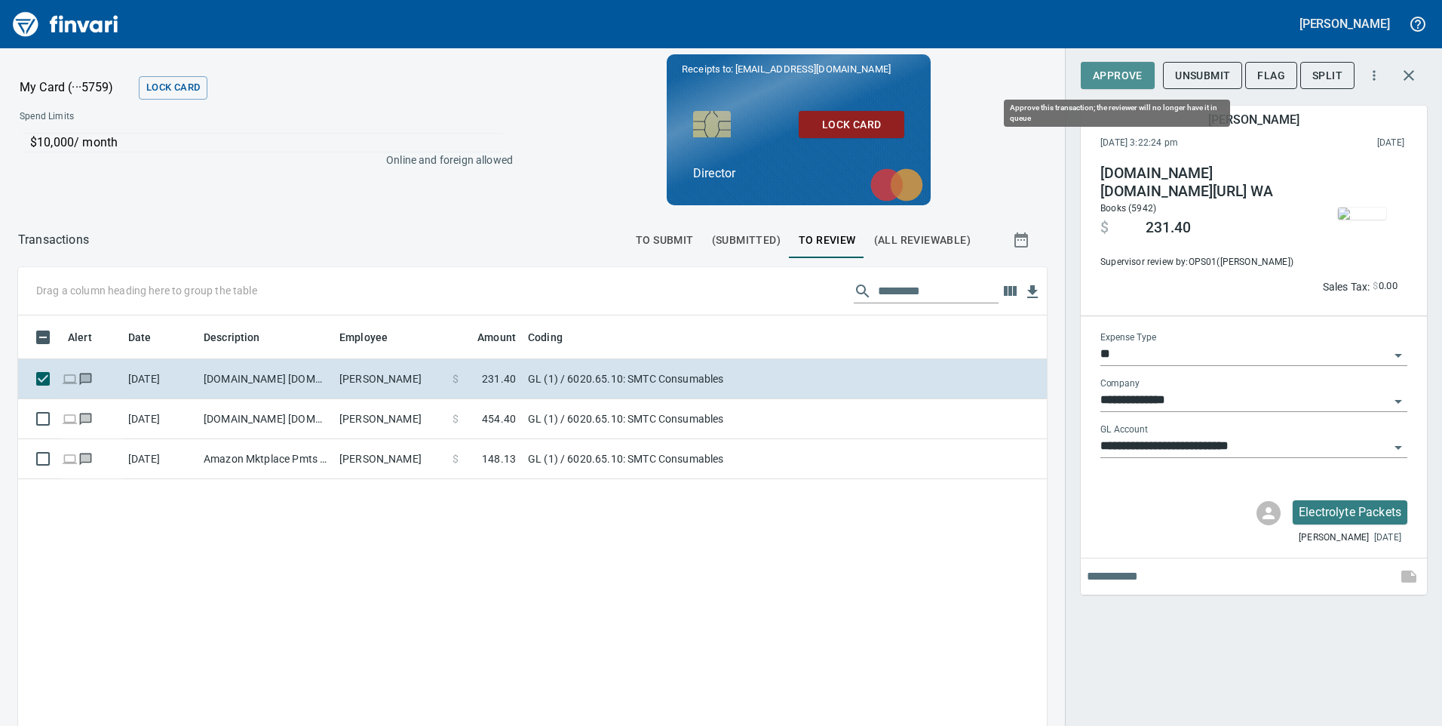
click at [1128, 80] on span "Approve" at bounding box center [1118, 75] width 50 height 19
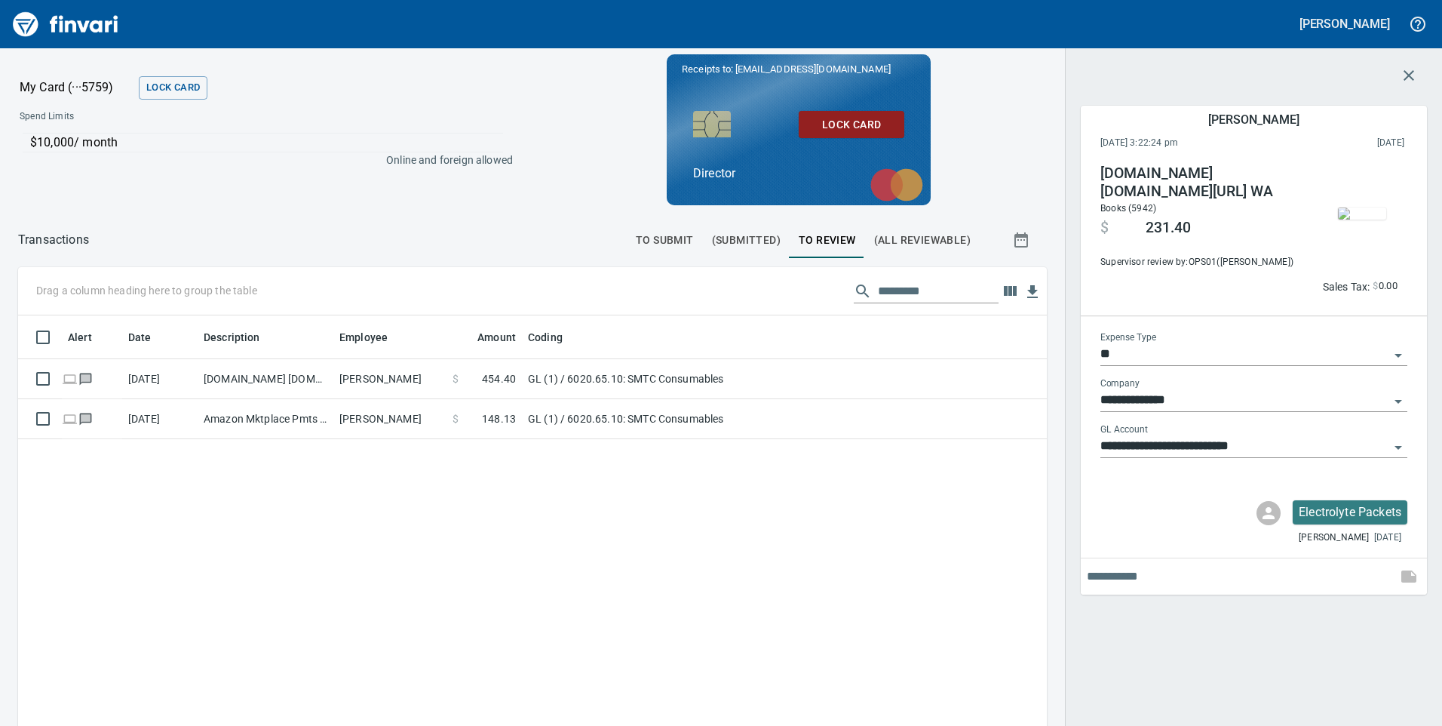
scroll to position [548, 1006]
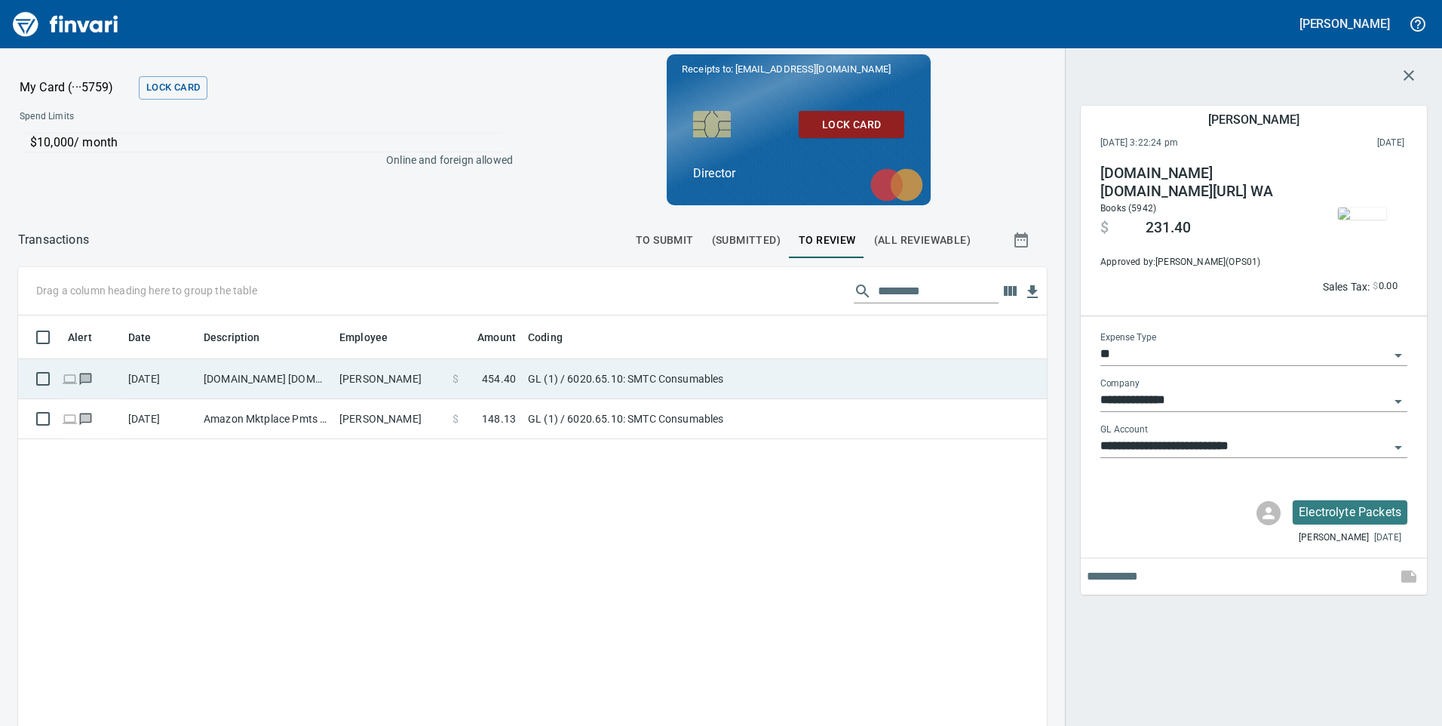
click at [297, 379] on td "[DOMAIN_NAME] [DOMAIN_NAME][URL] WA" at bounding box center [266, 379] width 136 height 40
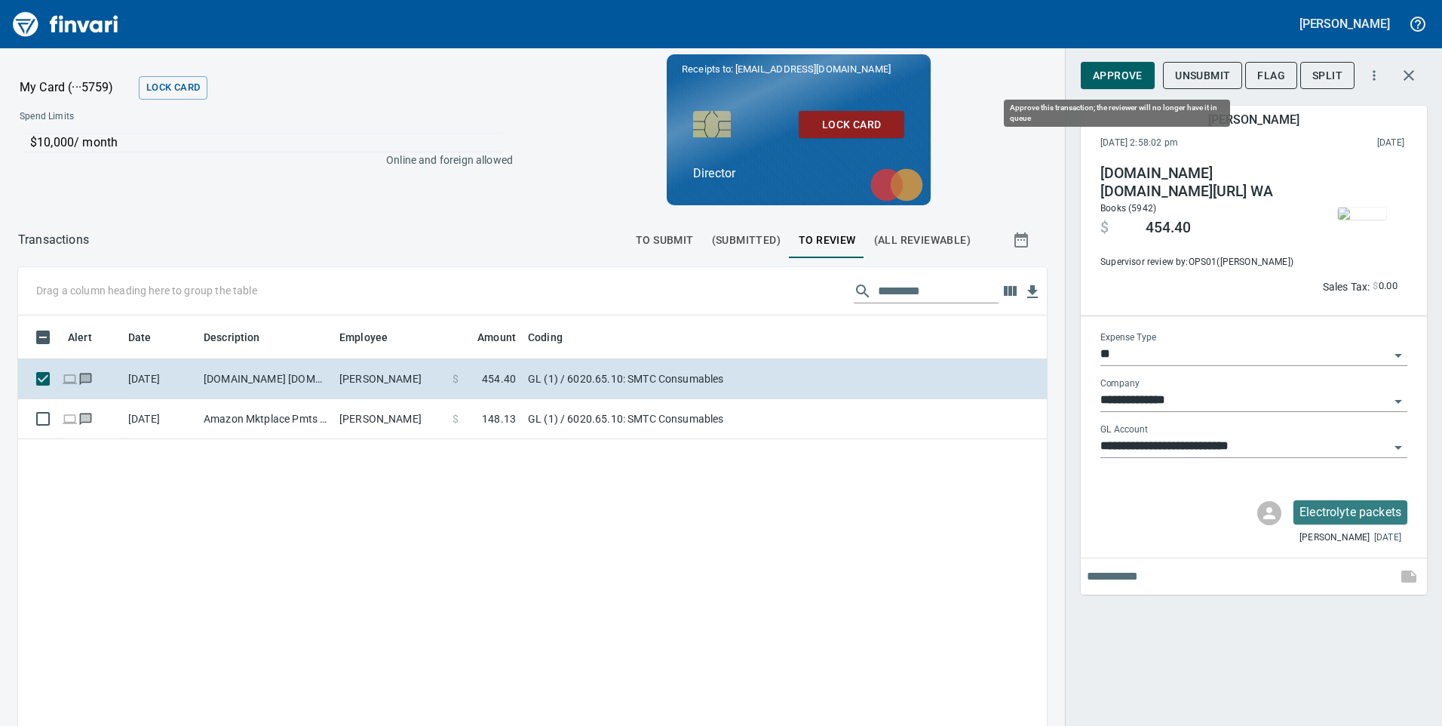
click at [1124, 75] on span "Approve" at bounding box center [1118, 75] width 50 height 19
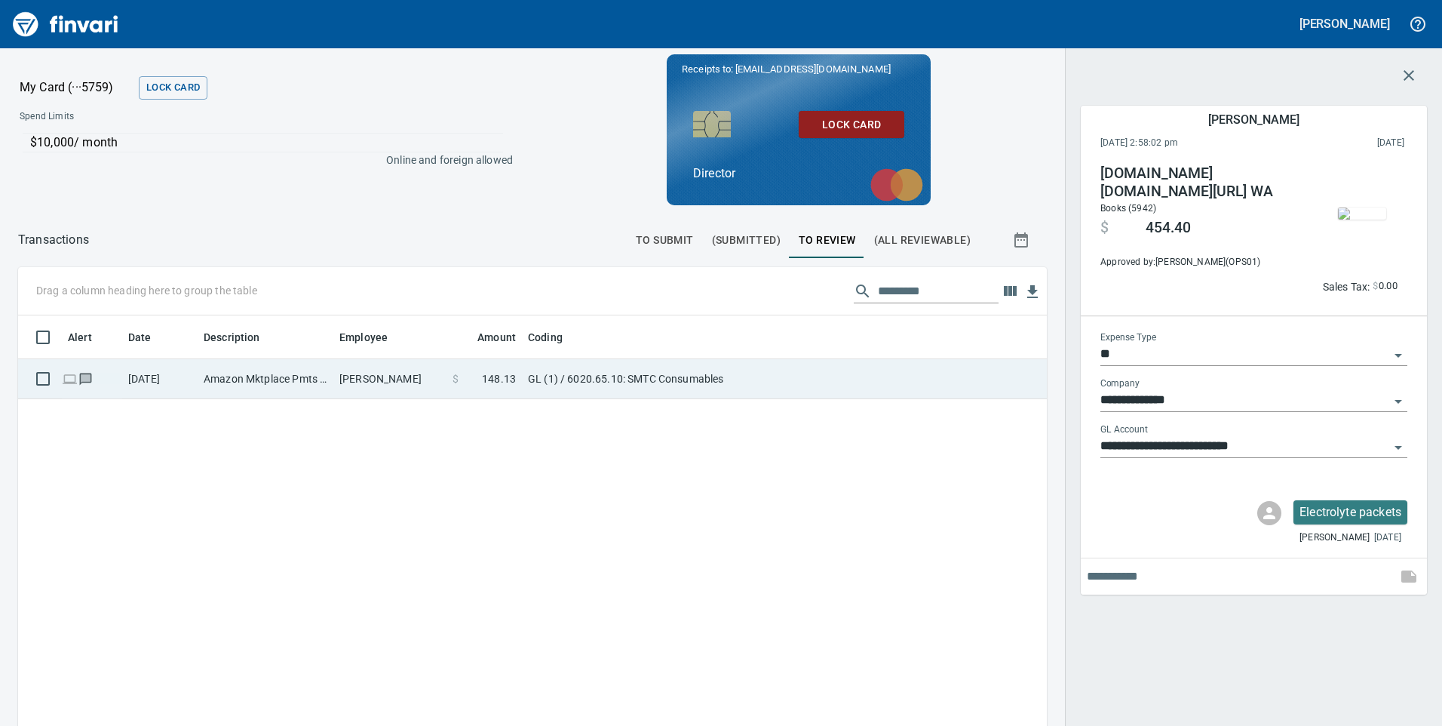
scroll to position [548, 1006]
click at [276, 381] on td "Amazon Mktplace Pmts [DOMAIN_NAME][URL] WA" at bounding box center [266, 379] width 136 height 40
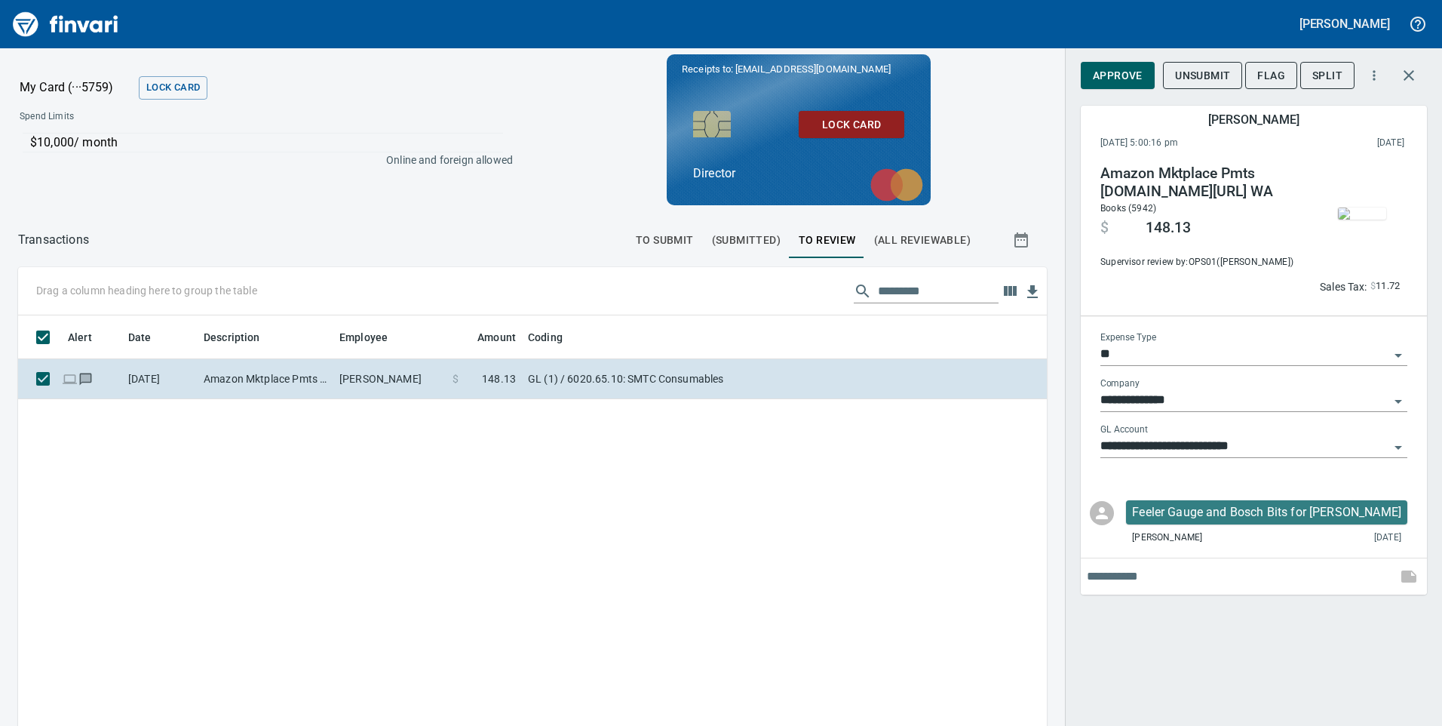
scroll to position [548, 1006]
click at [1104, 78] on span "Approve" at bounding box center [1118, 75] width 50 height 19
